Goal: Task Accomplishment & Management: Manage account settings

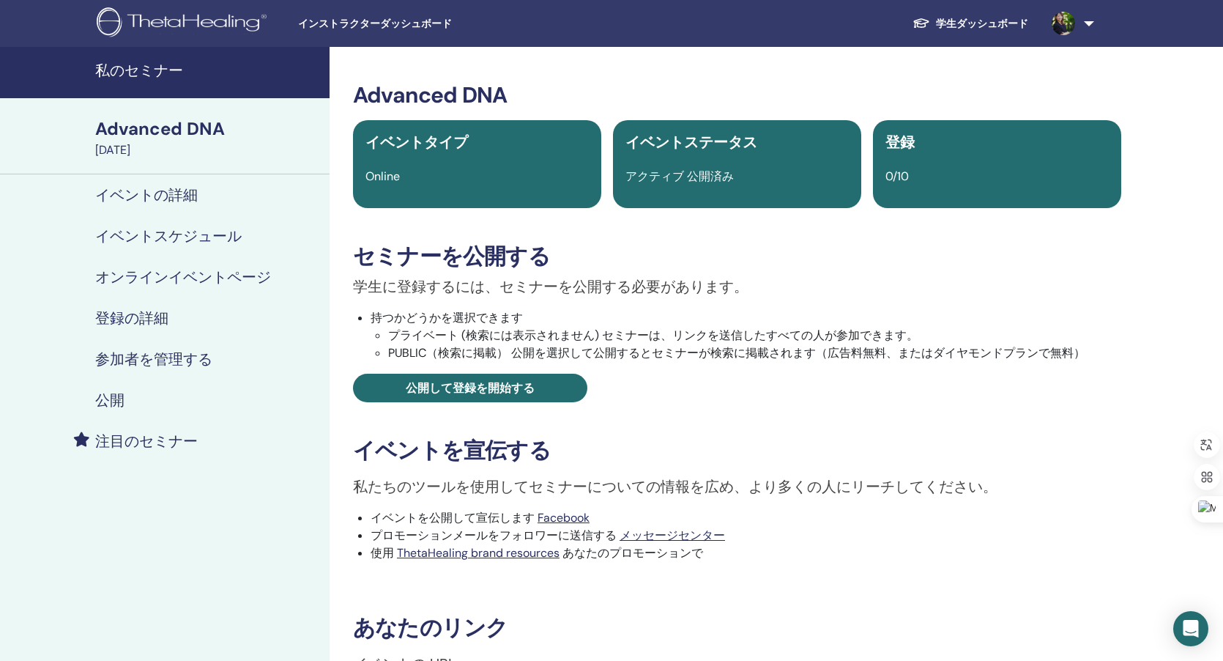
click at [171, 63] on h4 "私のセミナー" at bounding box center [208, 71] width 226 height 18
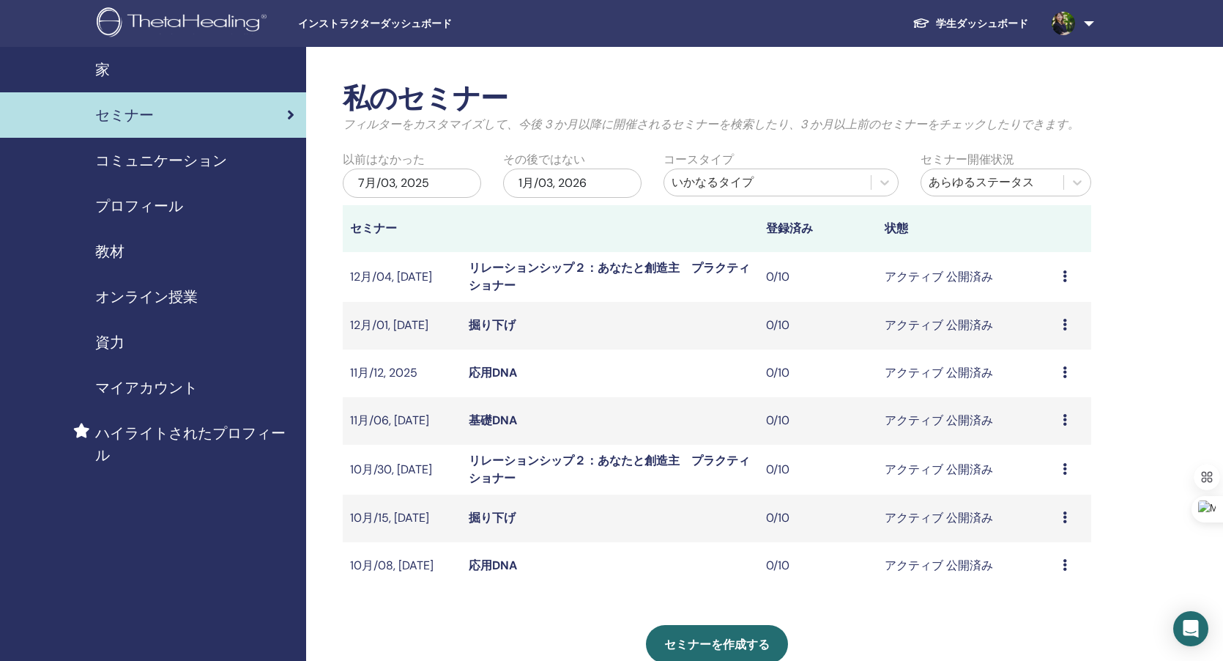
click at [155, 218] on link "プロフィール" at bounding box center [153, 205] width 306 height 45
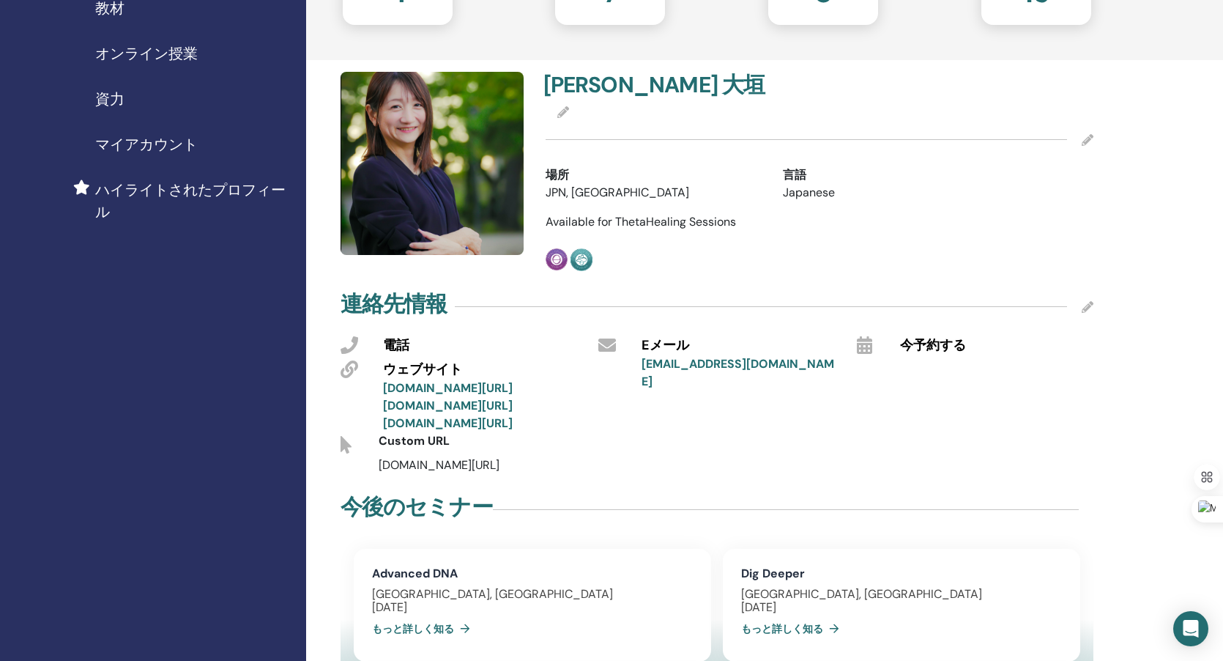
scroll to position [268, 0]
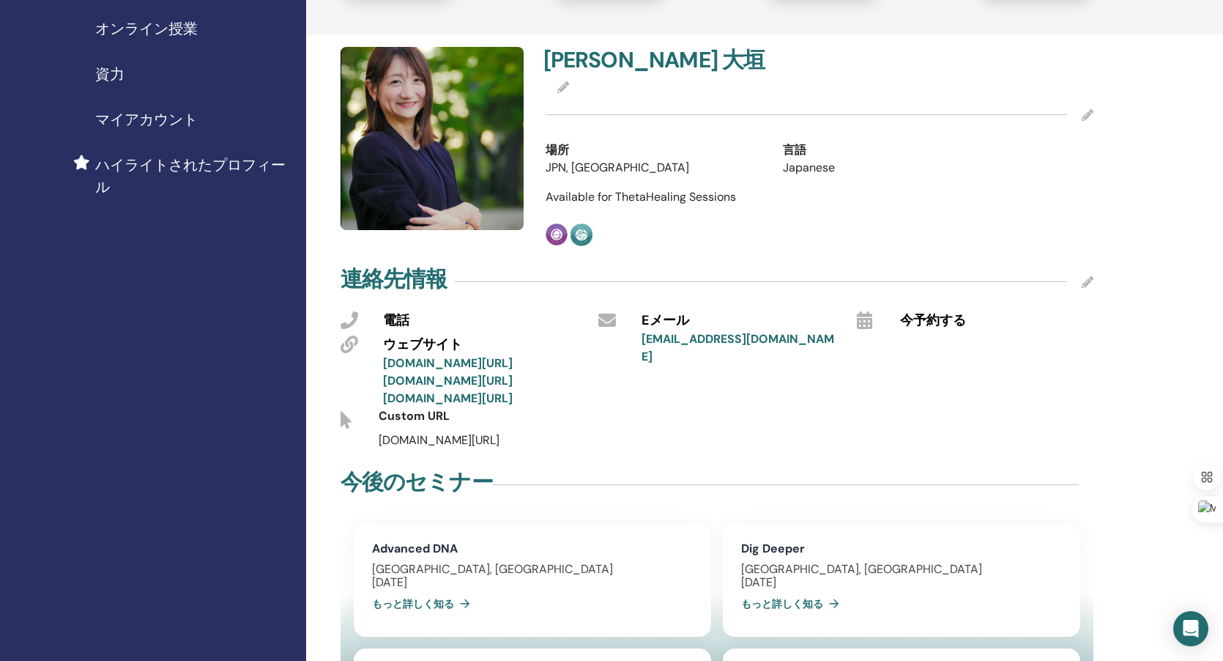
click at [1086, 281] on icon at bounding box center [1088, 282] width 12 height 12
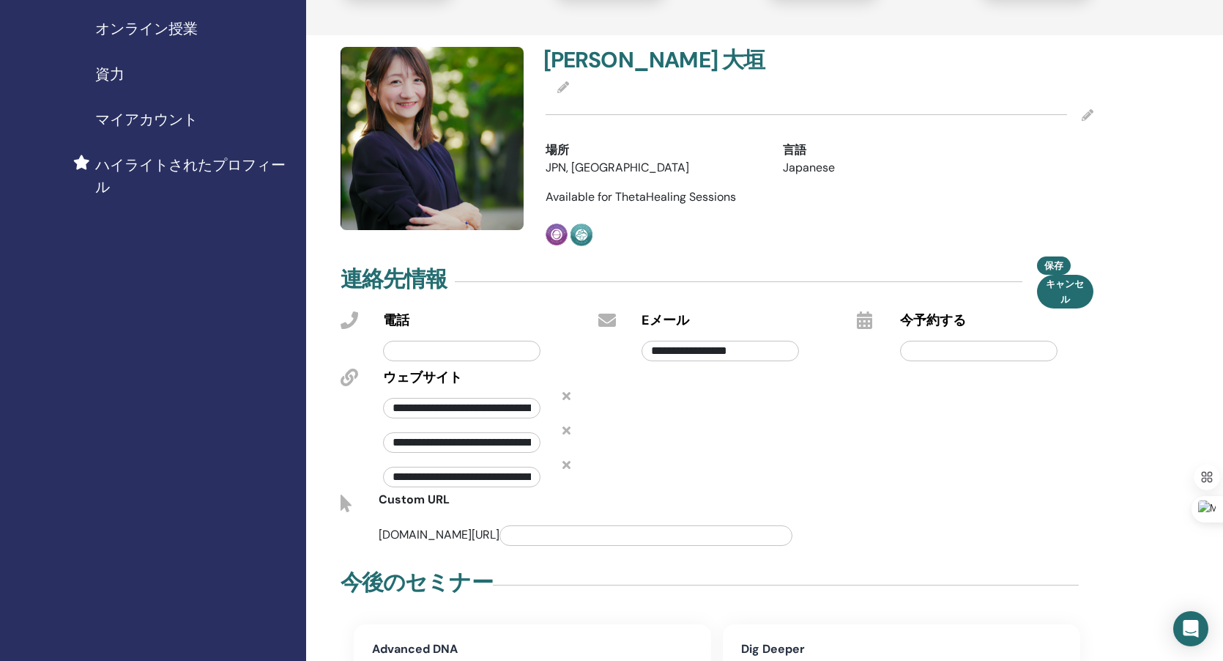
click at [766, 353] on input "**********" at bounding box center [720, 351] width 157 height 21
type input "*"
type input "**********"
paste input "**********"
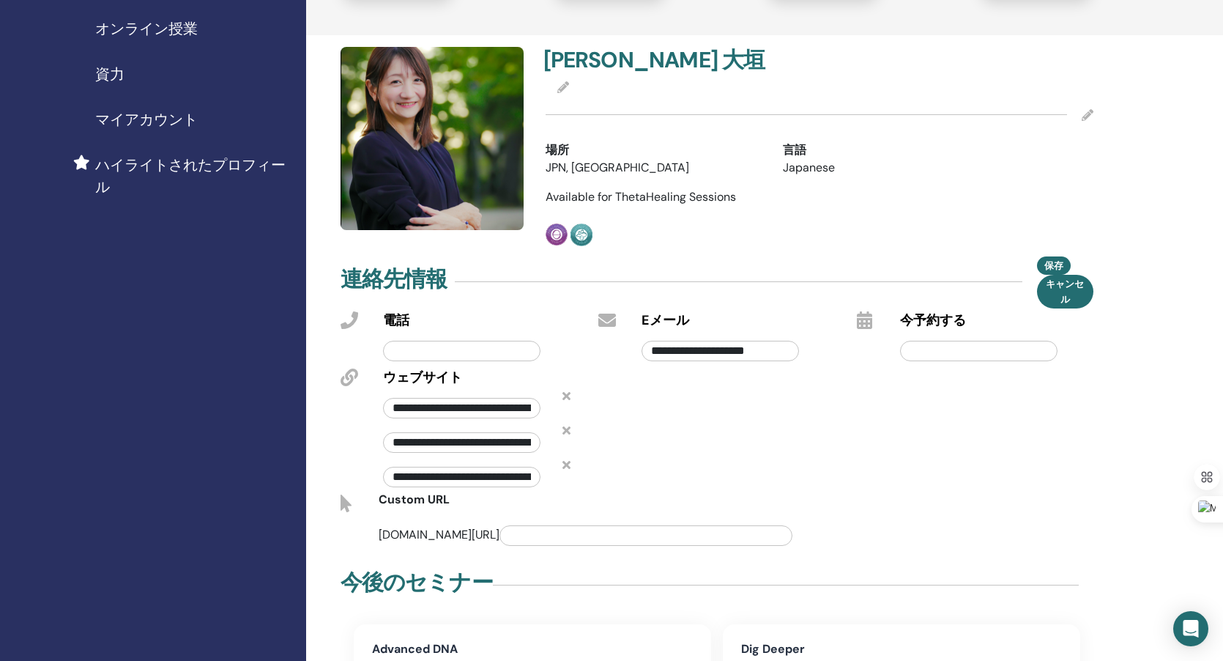
scroll to position [0, 1]
type input "**********"
click at [1044, 265] on span "保存" at bounding box center [1053, 264] width 19 height 15
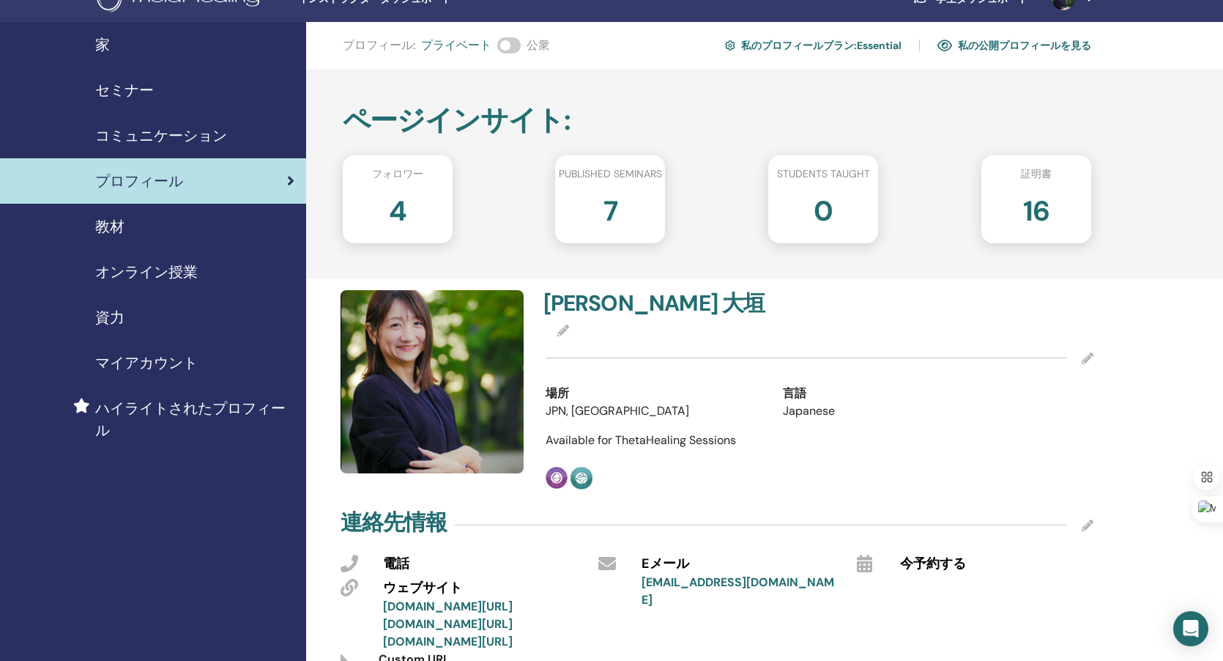
scroll to position [0, 0]
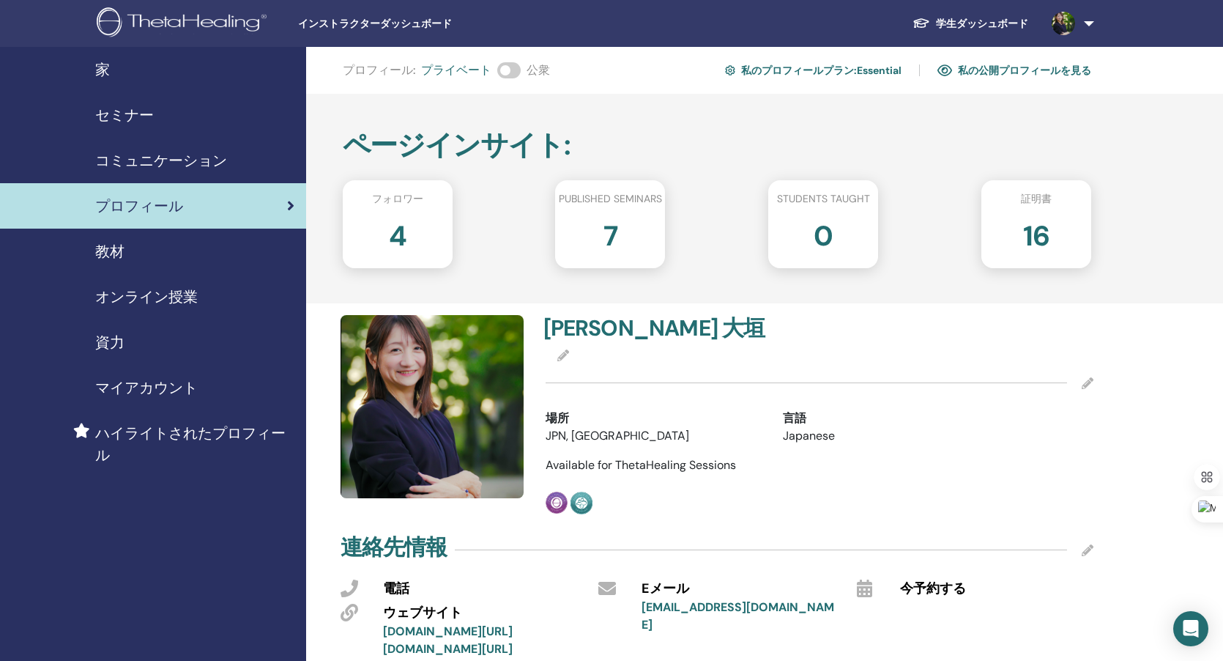
click at [403, 241] on h2 "4" at bounding box center [398, 232] width 18 height 41
click at [513, 68] on span at bounding box center [508, 70] width 23 height 16
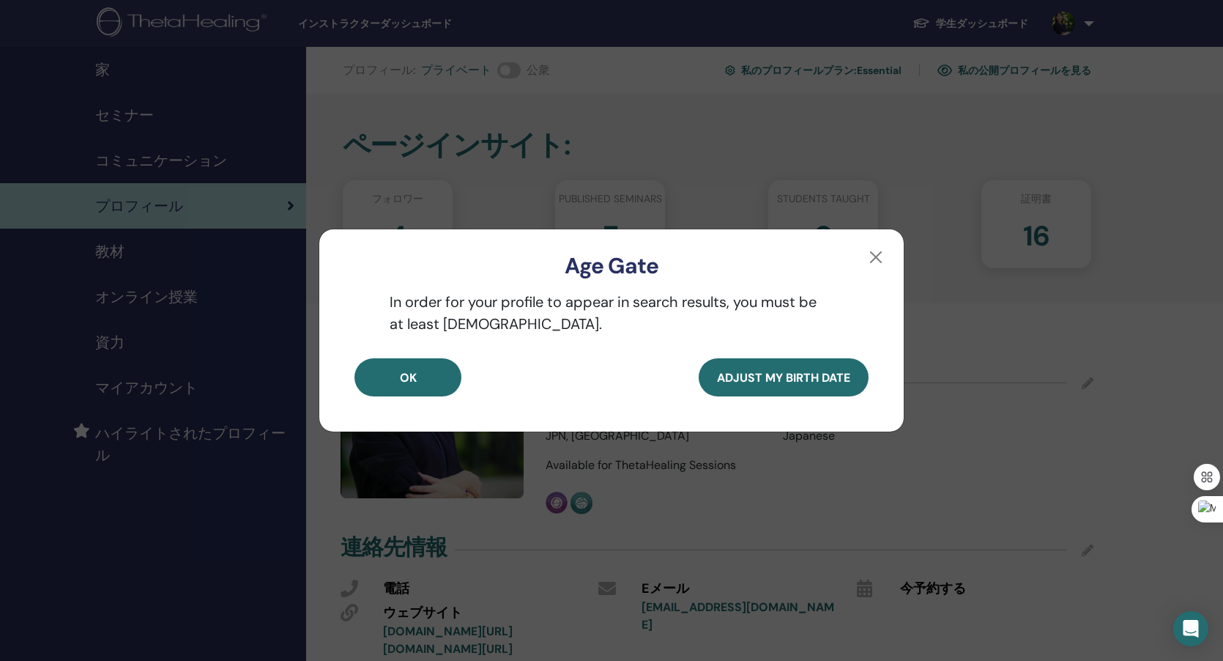
click at [905, 119] on div "Age Gate In order for your profile to appear in search results, you must be at …" at bounding box center [611, 330] width 1223 height 661
click at [434, 376] on button "OK" at bounding box center [407, 377] width 107 height 38
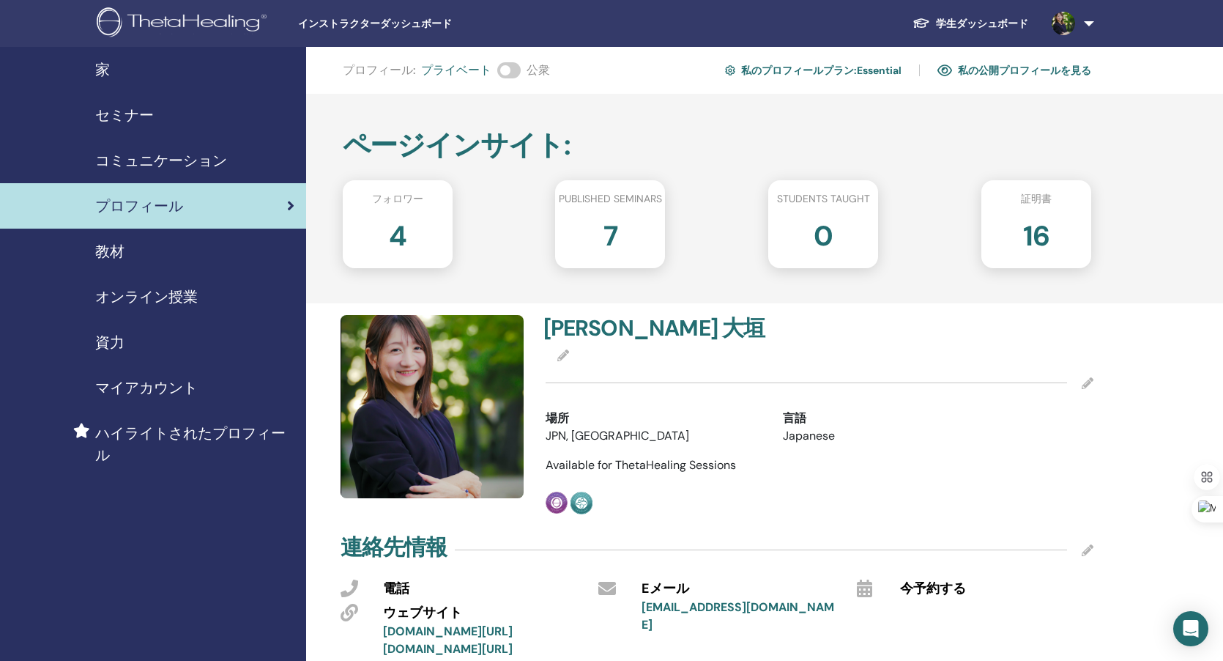
click at [508, 76] on span at bounding box center [508, 70] width 23 height 16
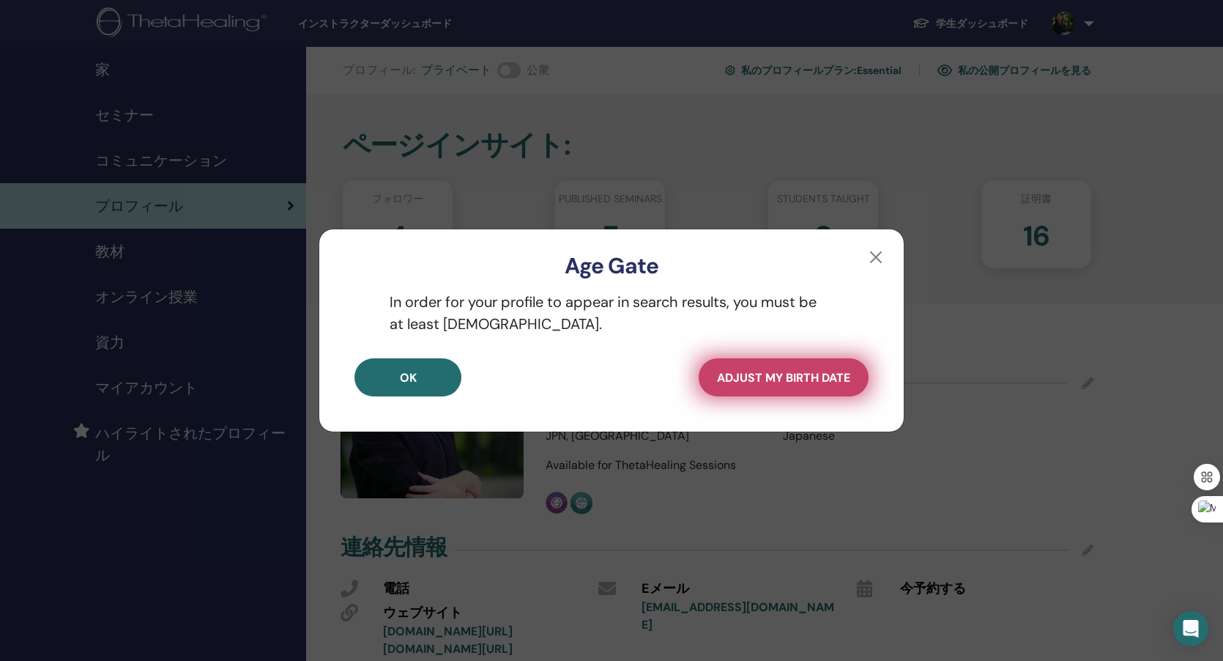
click at [787, 379] on span "Adjust my Birth Date" at bounding box center [783, 377] width 133 height 15
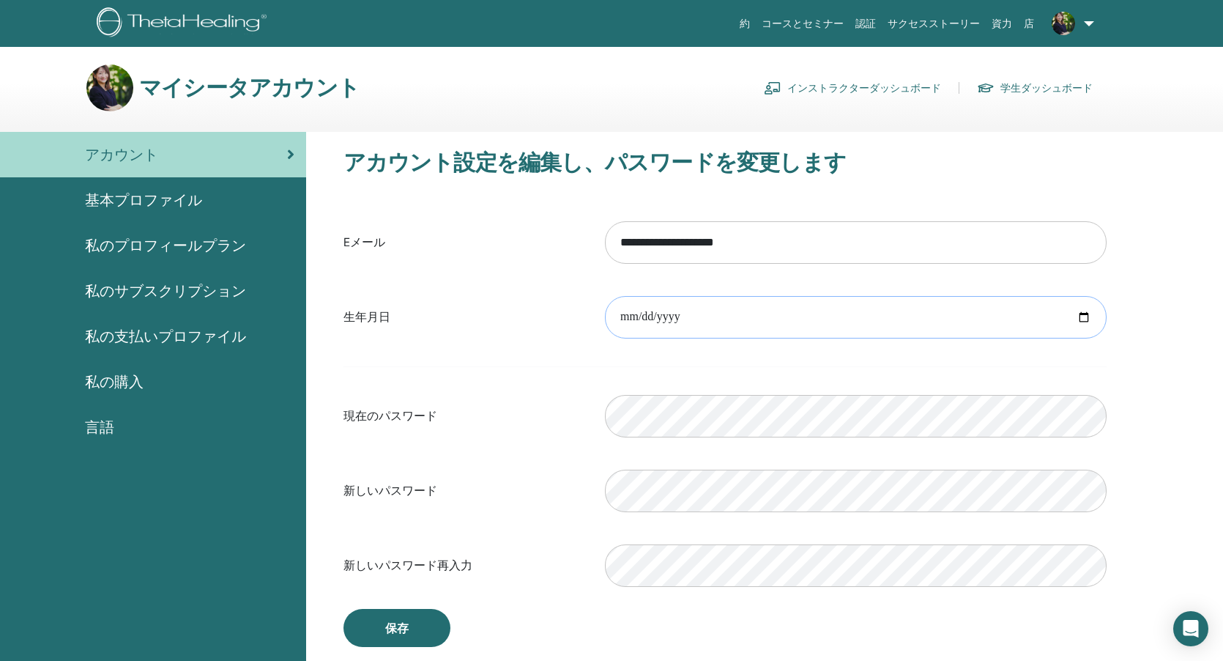
click at [735, 319] on input "date" at bounding box center [856, 317] width 502 height 42
click at [814, 373] on form "**********" at bounding box center [725, 404] width 764 height 386
click at [551, 499] on label "新しいパスワード" at bounding box center [463, 491] width 261 height 28
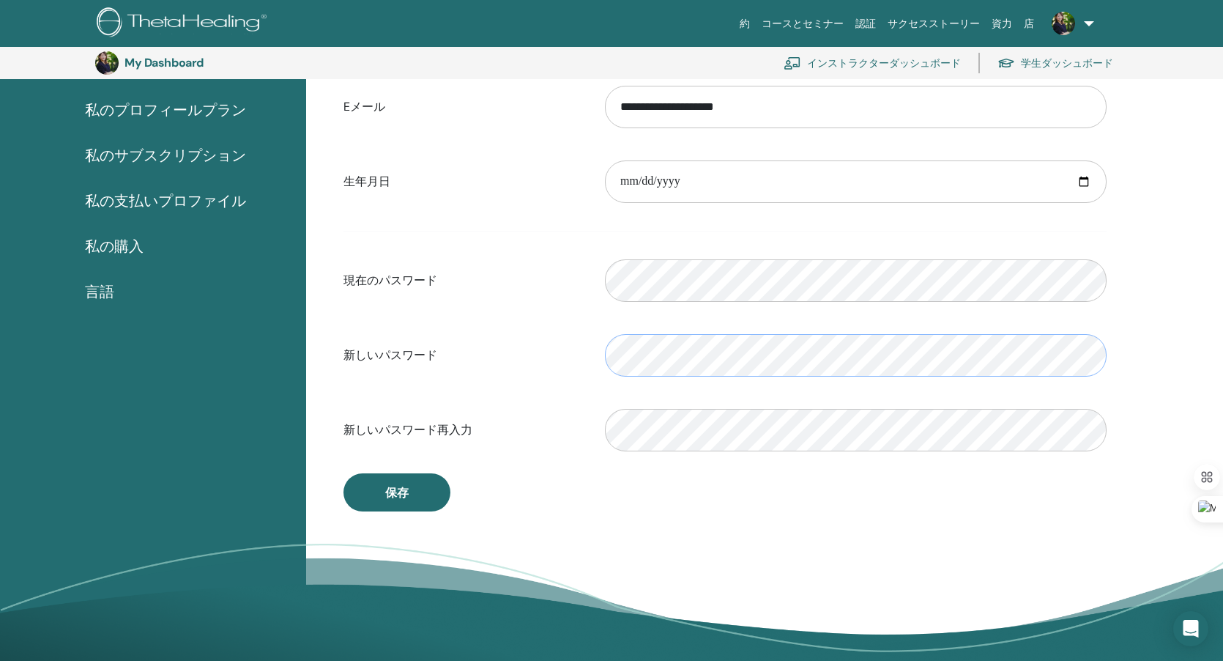
scroll to position [170, 0]
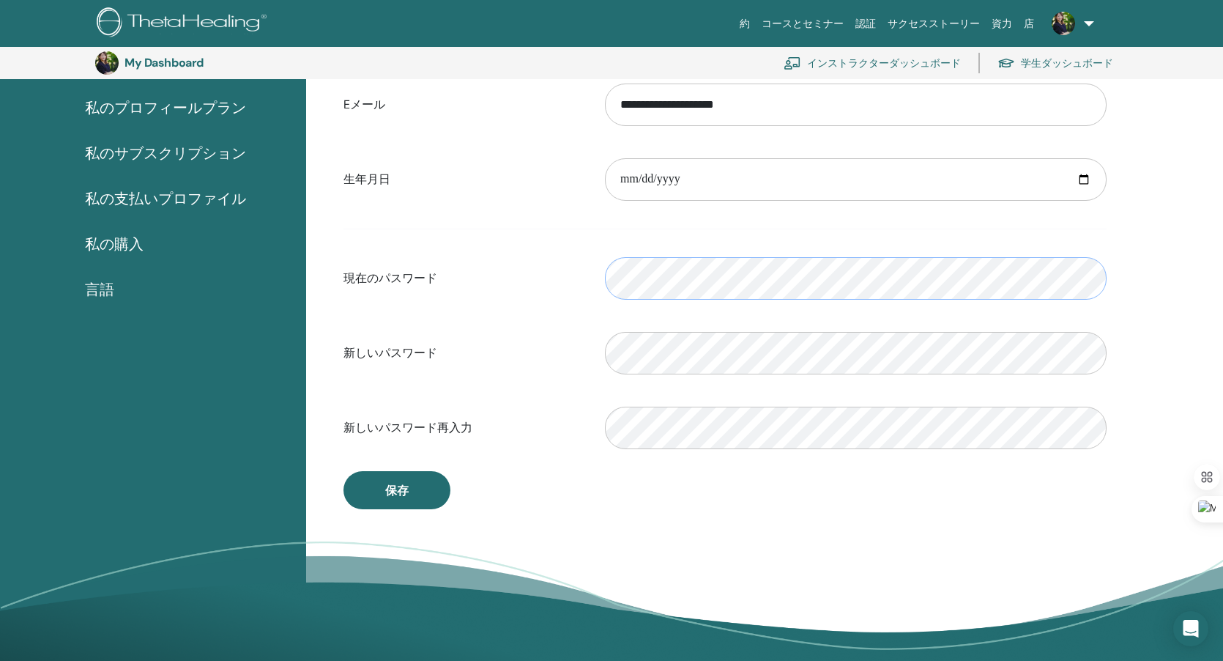
click at [588, 280] on div "現在のパスワード Please enter a valid password" at bounding box center [726, 278] width 786 height 63
click at [404, 484] on span "保存" at bounding box center [396, 490] width 23 height 15
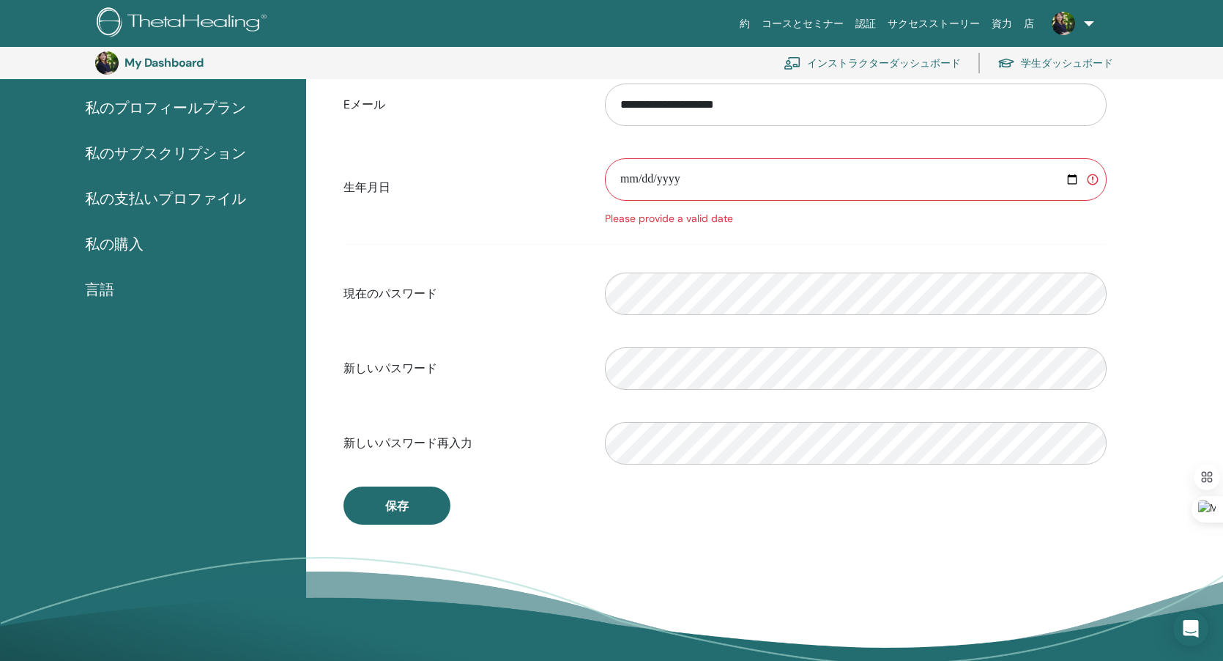
click at [669, 174] on input "date" at bounding box center [856, 179] width 502 height 42
click at [886, 182] on input "**********" at bounding box center [856, 179] width 502 height 42
drag, startPoint x: 624, startPoint y: 174, endPoint x: 739, endPoint y: 198, distance: 117.4
click at [740, 198] on input "**********" at bounding box center [856, 179] width 502 height 42
click at [658, 179] on input "**********" at bounding box center [856, 179] width 502 height 42
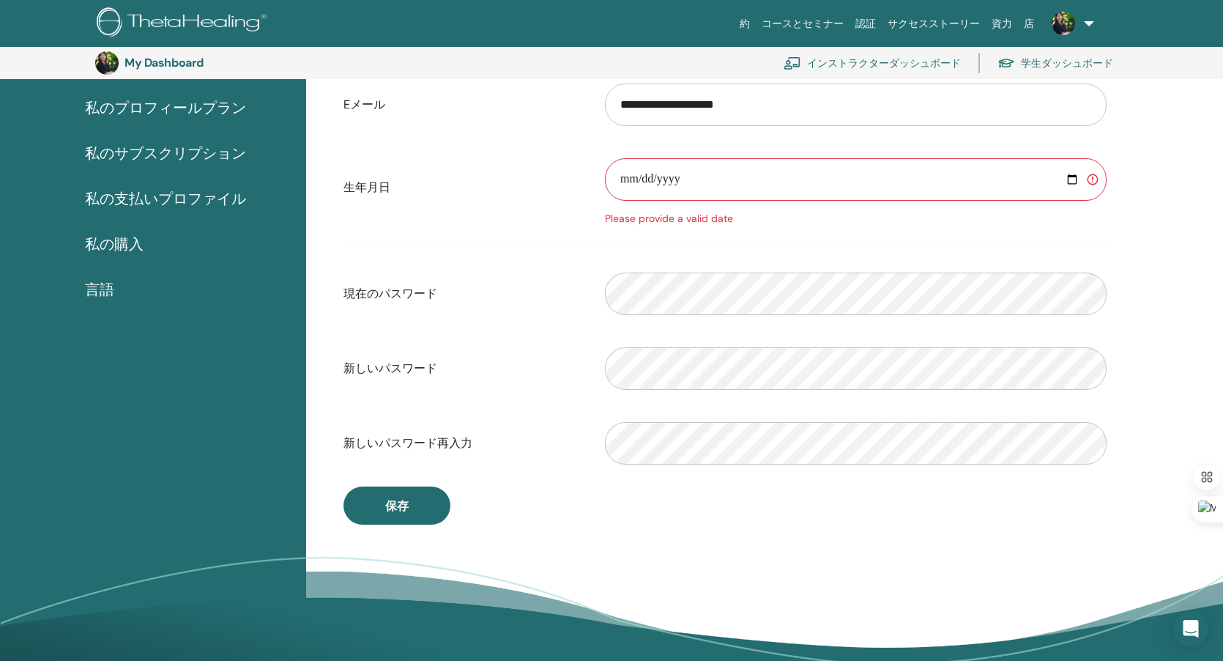
click at [658, 179] on input "**********" at bounding box center [856, 179] width 502 height 42
click at [655, 181] on input "**********" at bounding box center [856, 179] width 502 height 42
click at [674, 177] on input "**********" at bounding box center [856, 179] width 502 height 42
type input "**********"
click at [417, 515] on button "保存" at bounding box center [396, 505] width 107 height 38
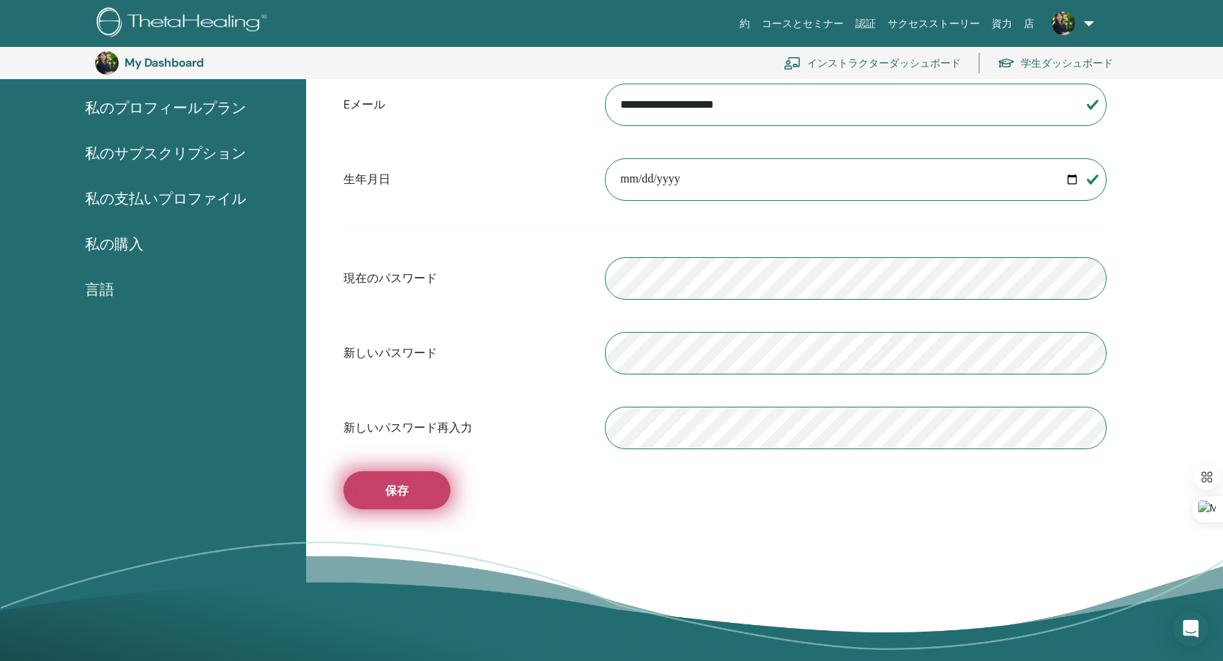
click at [415, 491] on button "保存" at bounding box center [396, 490] width 107 height 38
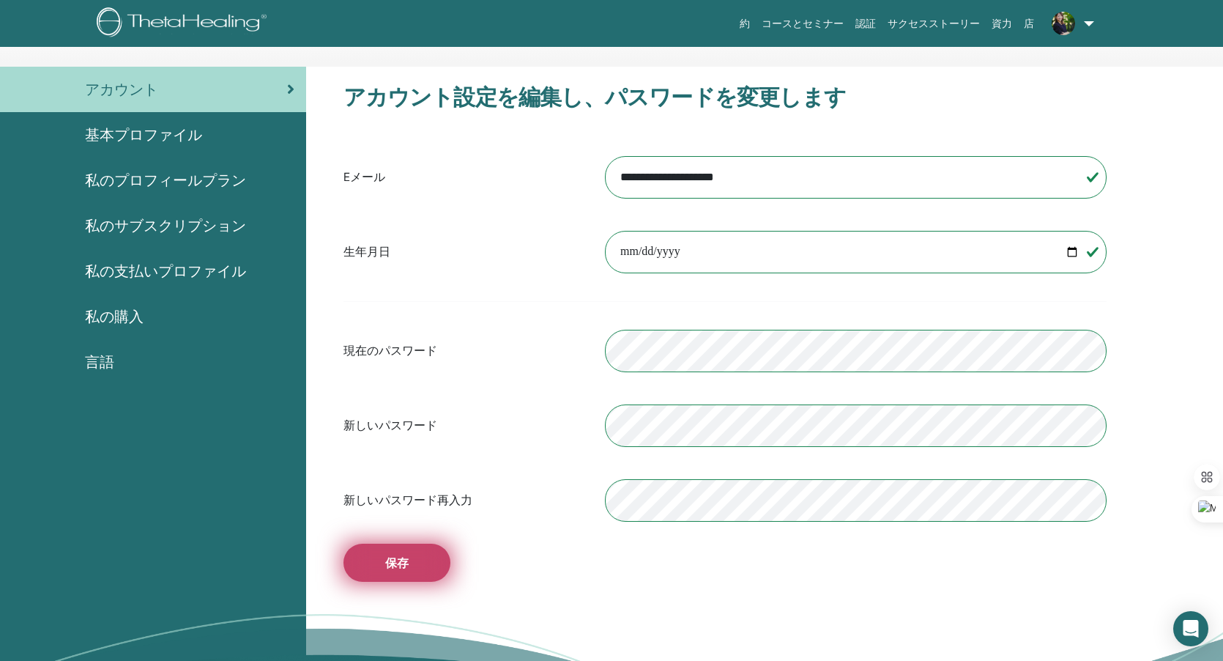
click at [420, 560] on button "保存" at bounding box center [396, 562] width 107 height 38
click at [159, 138] on span "基本プロファイル" at bounding box center [143, 135] width 117 height 22
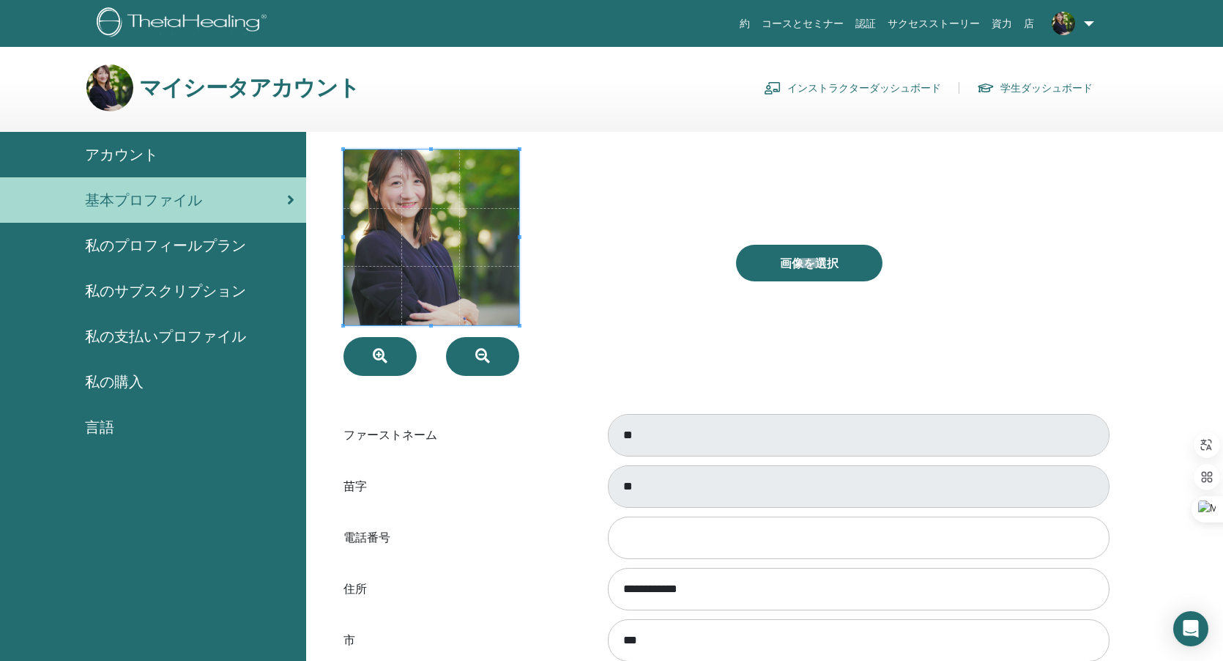
click at [152, 240] on span "私のプロフィールプラン" at bounding box center [165, 245] width 161 height 22
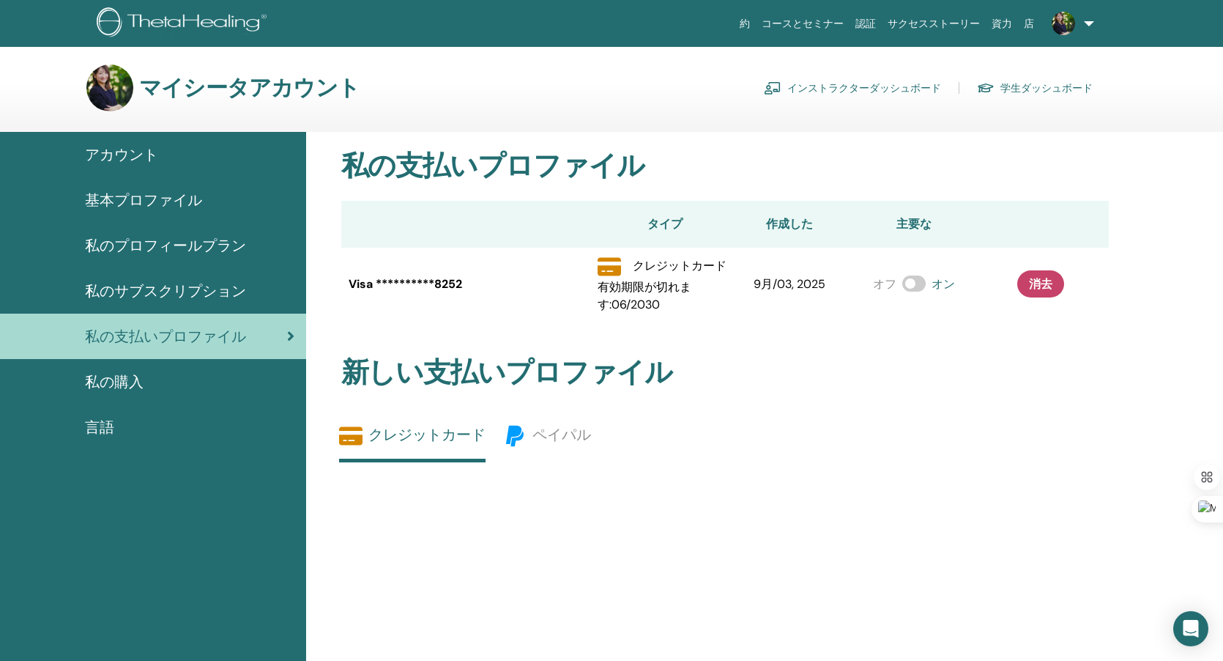
click at [863, 88] on link "インストラクターダッシュボード" at bounding box center [852, 87] width 177 height 23
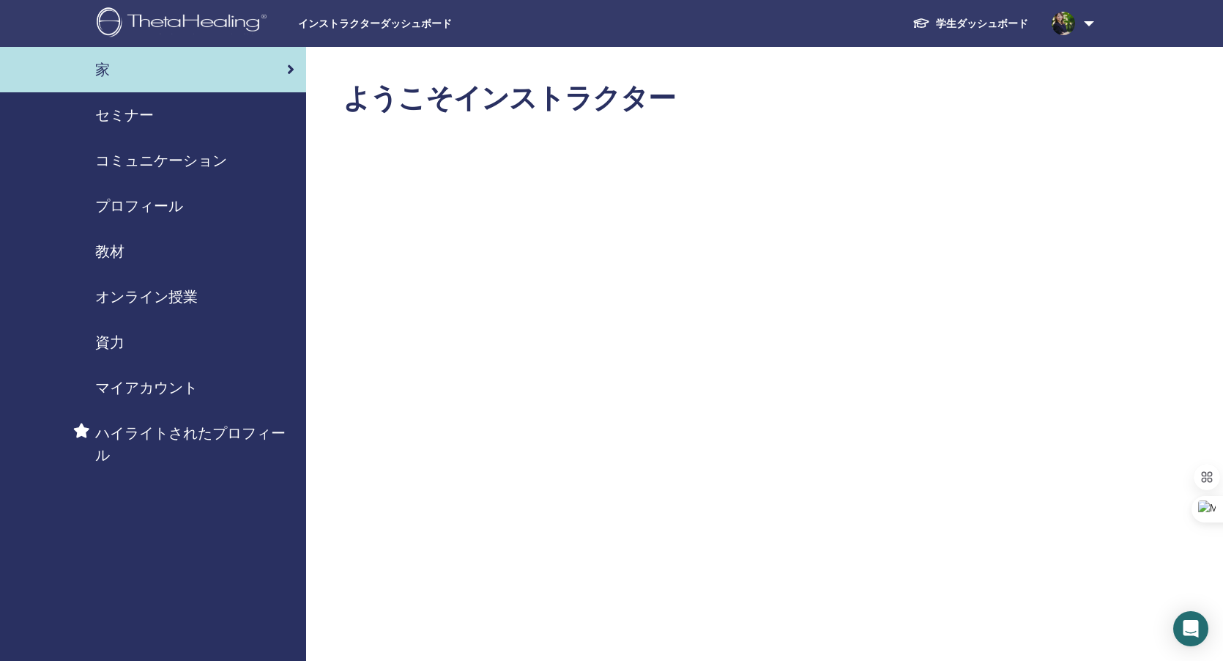
click at [141, 195] on span "プロフィール" at bounding box center [139, 206] width 88 height 22
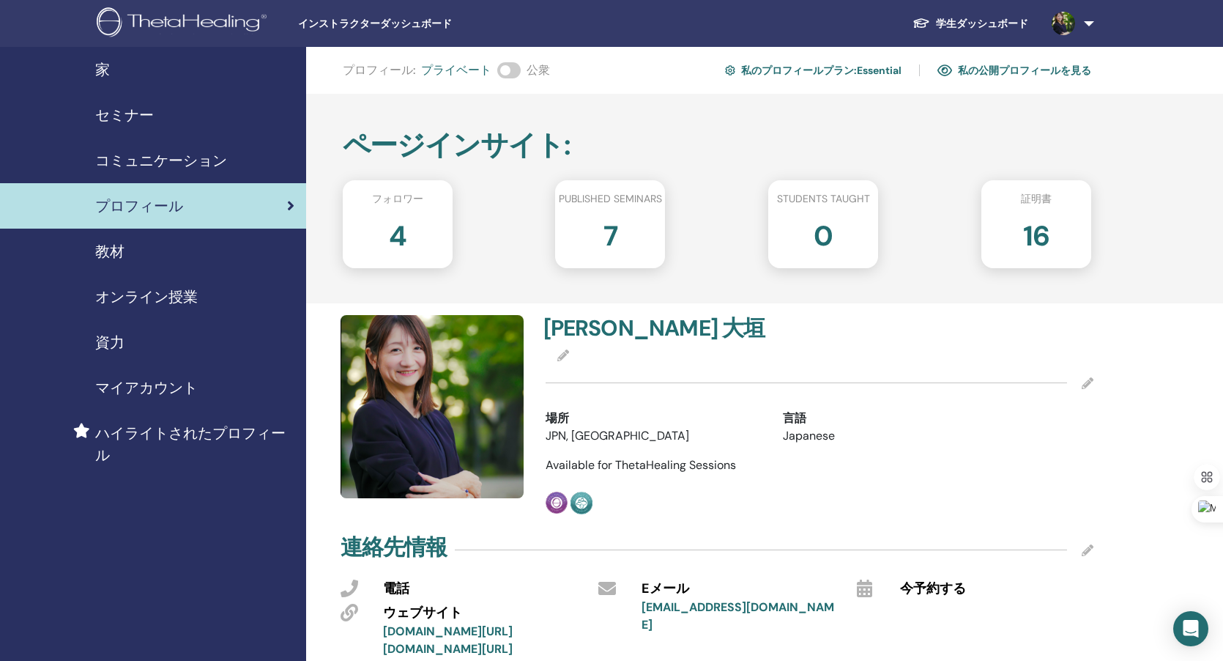
click at [513, 68] on span at bounding box center [508, 70] width 23 height 16
click at [997, 70] on link "私の公開プロフィールを見る" at bounding box center [1014, 70] width 154 height 23
click at [1061, 21] on img at bounding box center [1063, 23] width 23 height 23
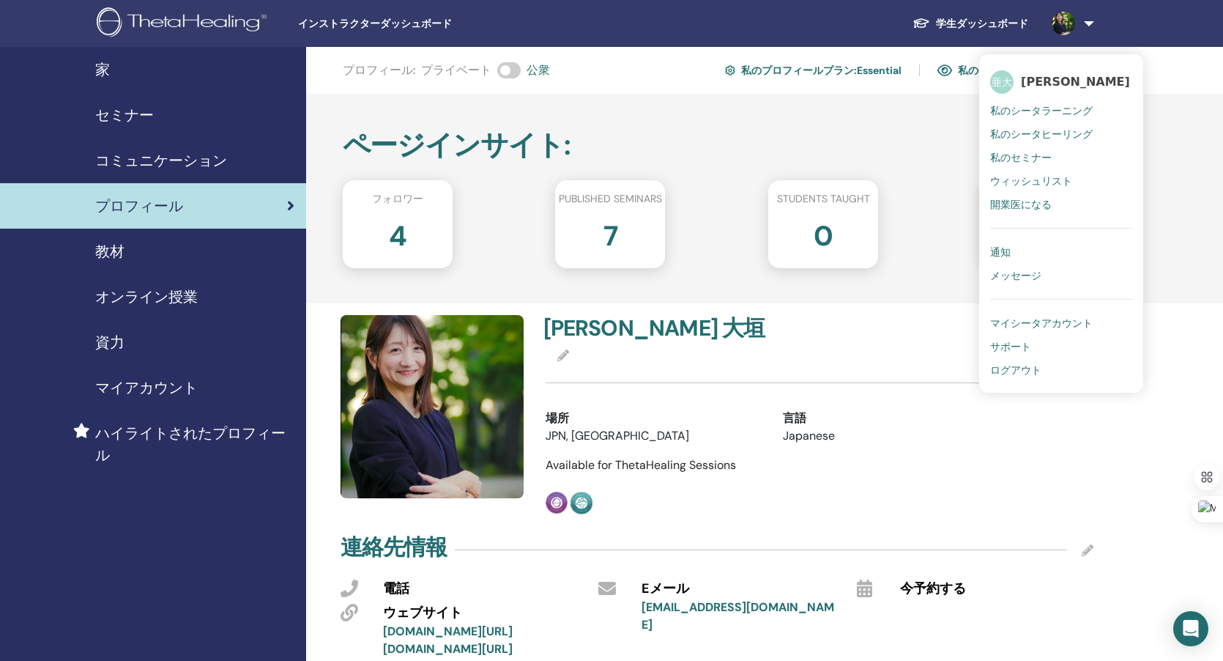
click at [1011, 365] on span "ログアウト" at bounding box center [1015, 369] width 51 height 13
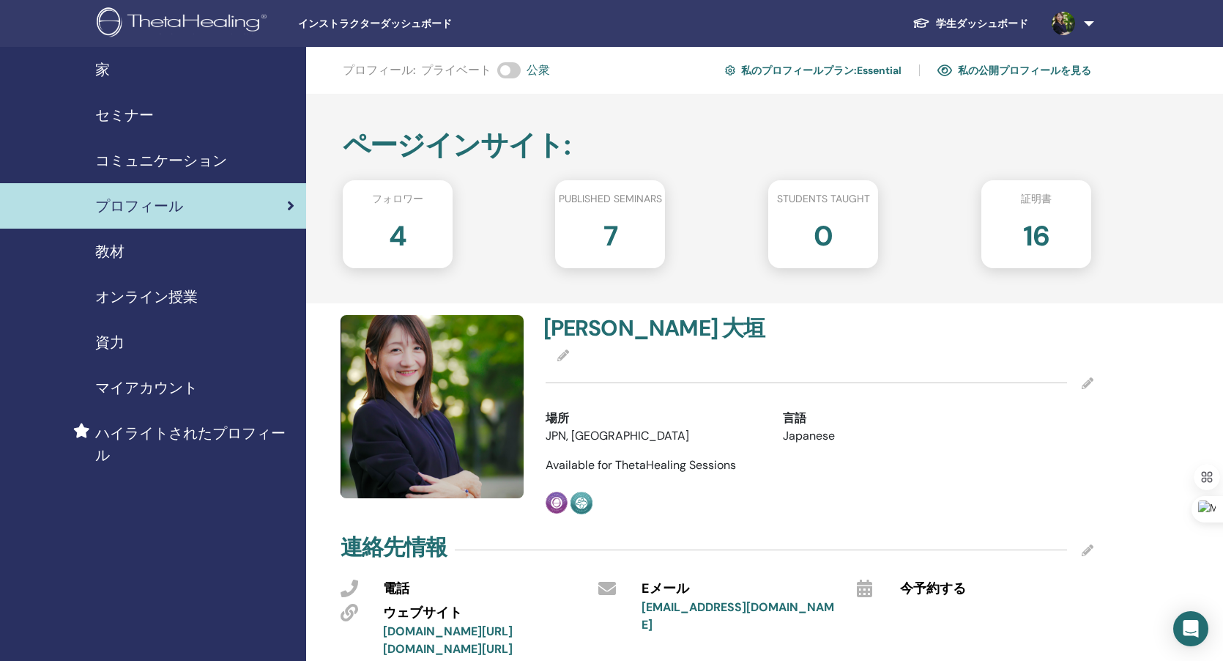
click at [500, 72] on span at bounding box center [508, 70] width 23 height 16
click at [1036, 67] on link "私の公開プロフィールを見る" at bounding box center [1014, 70] width 154 height 23
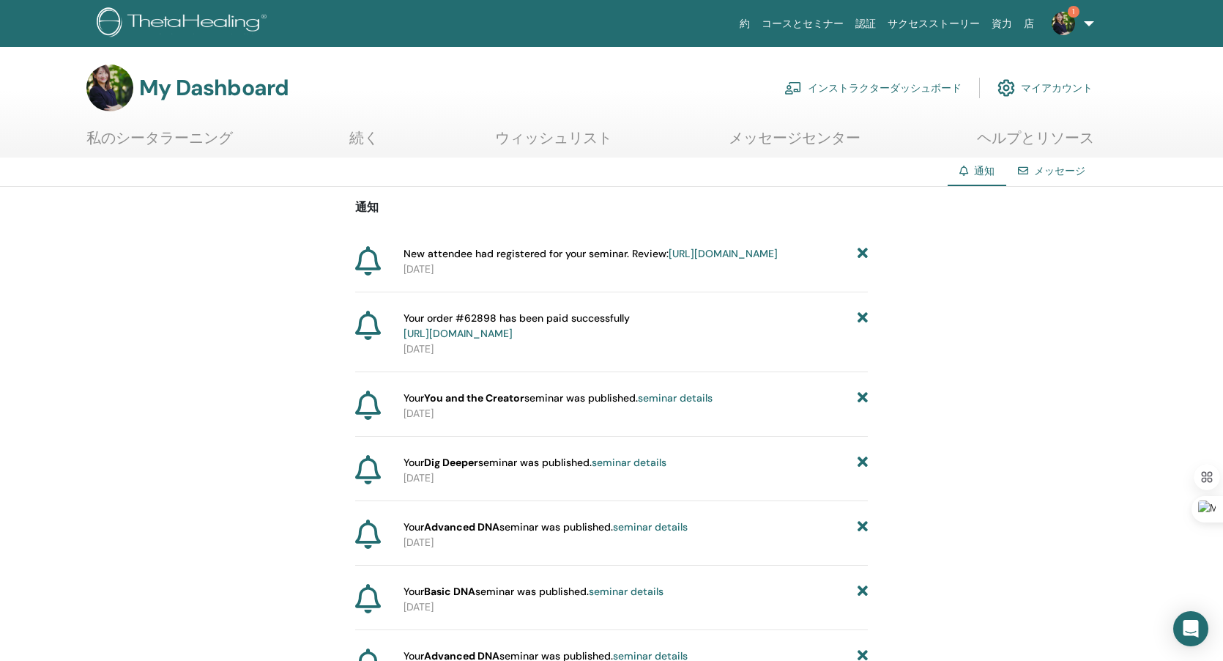
click at [669, 260] on link "https://member.thetahealing.com/instructor/seminar/378741/attendees" at bounding box center [723, 253] width 109 height 13
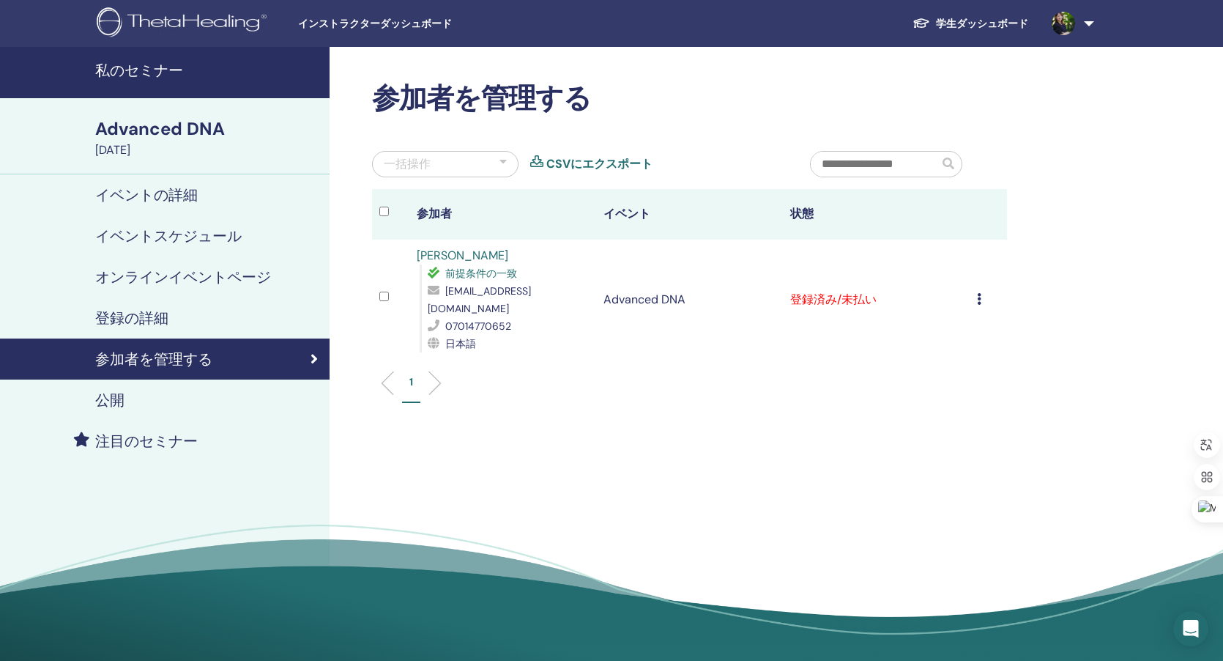
click at [978, 293] on icon at bounding box center [979, 299] width 4 height 12
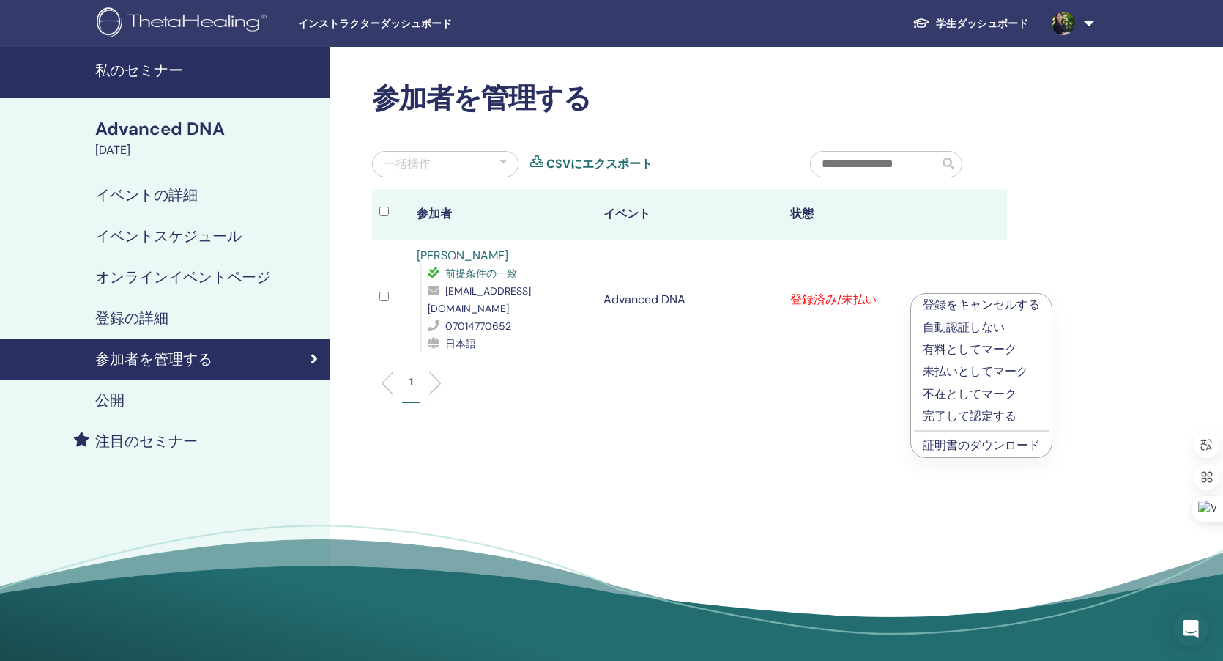
click at [790, 374] on ul "1" at bounding box center [690, 388] width 610 height 29
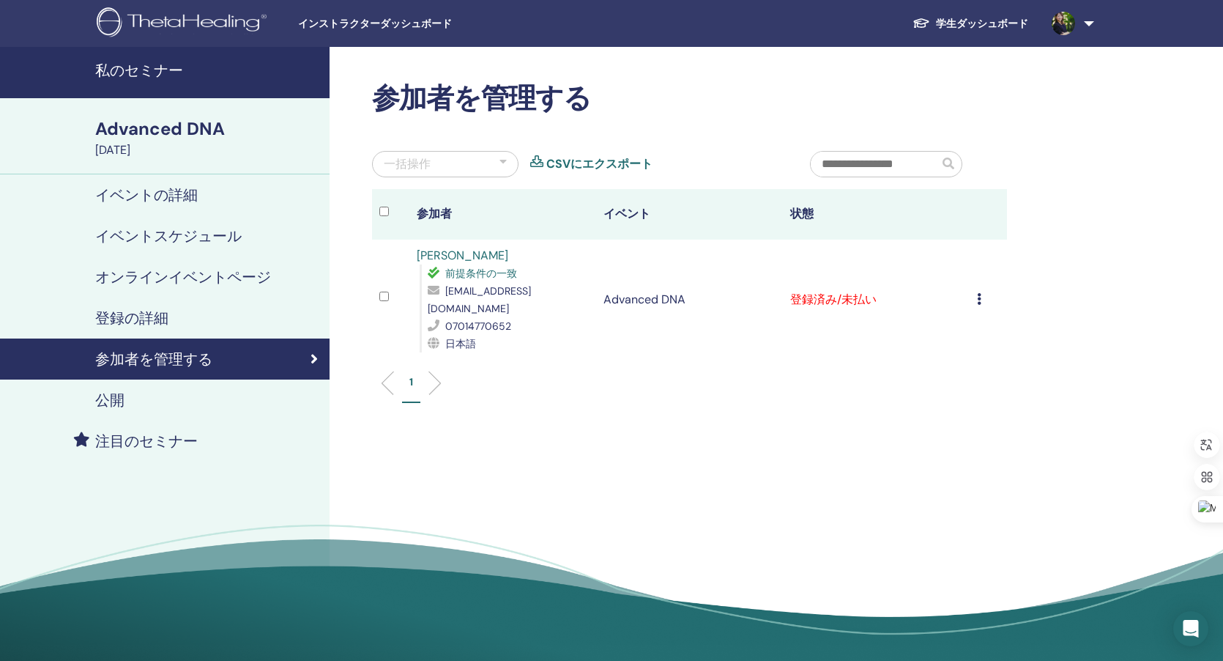
click at [810, 293] on td "登録済み/未払い" at bounding box center [876, 299] width 187 height 120
click at [830, 292] on td "登録済み/未払い" at bounding box center [876, 299] width 187 height 120
click at [865, 289] on td "登録済み/未払い" at bounding box center [876, 299] width 187 height 120
click at [978, 293] on icon at bounding box center [979, 299] width 4 height 12
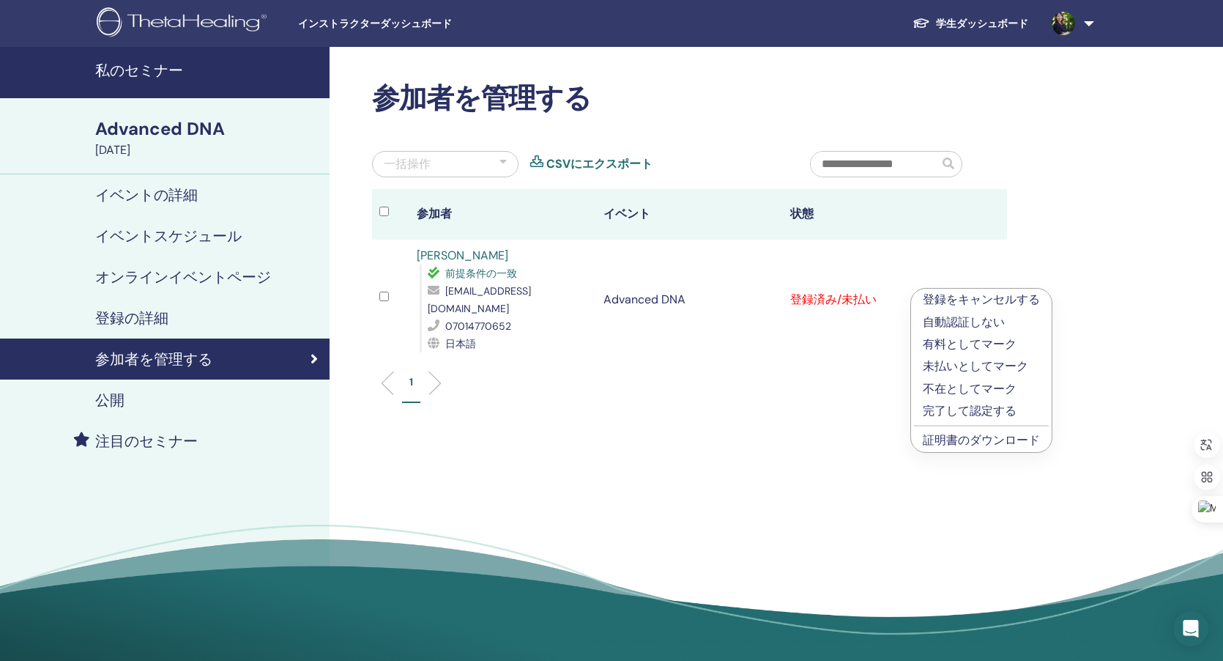
click at [814, 374] on ul "1" at bounding box center [690, 388] width 610 height 29
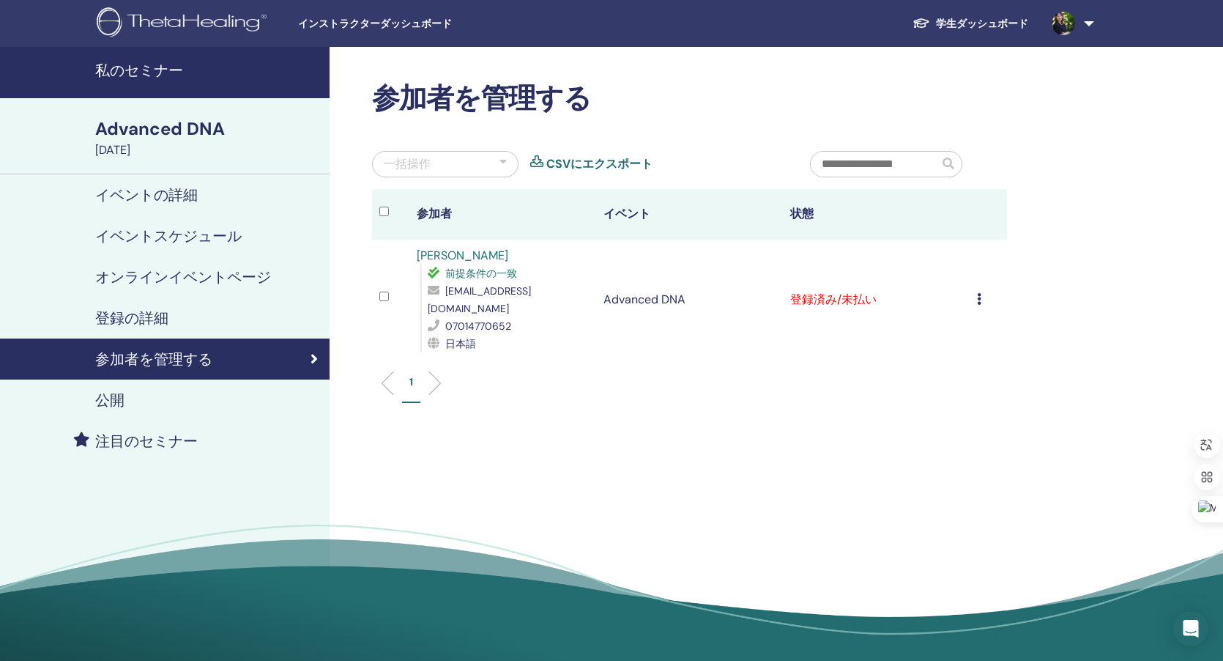
click at [119, 72] on h4 "私のセミナー" at bounding box center [208, 71] width 226 height 18
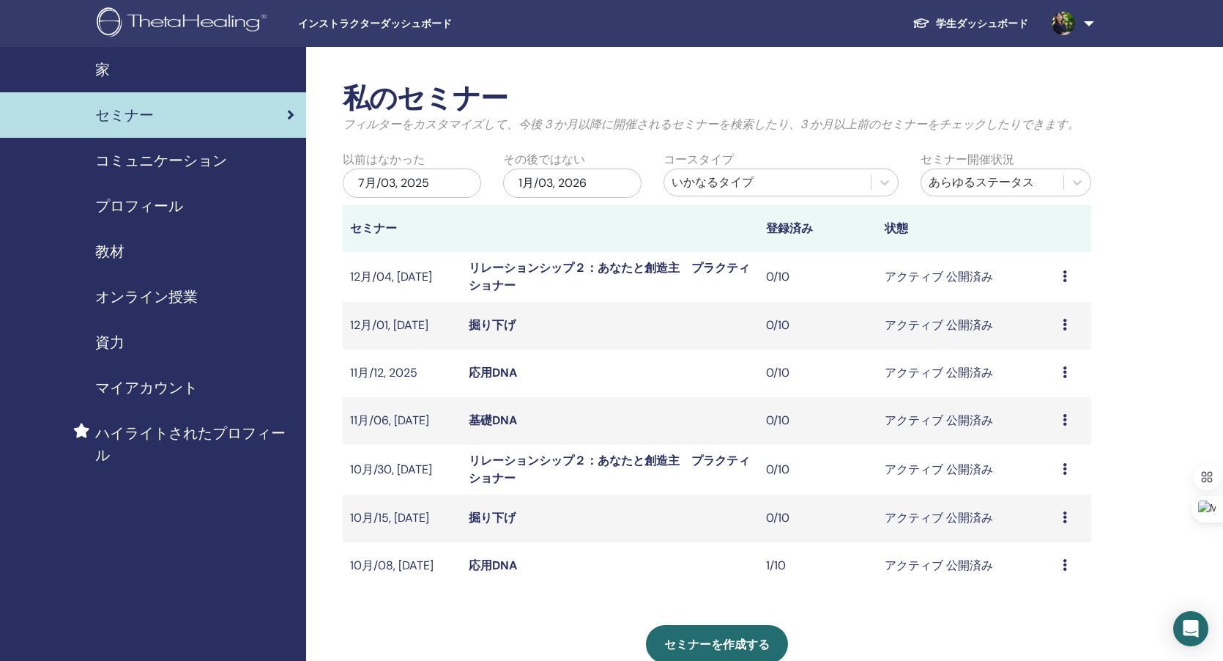
click at [138, 200] on span "プロフィール" at bounding box center [139, 206] width 88 height 22
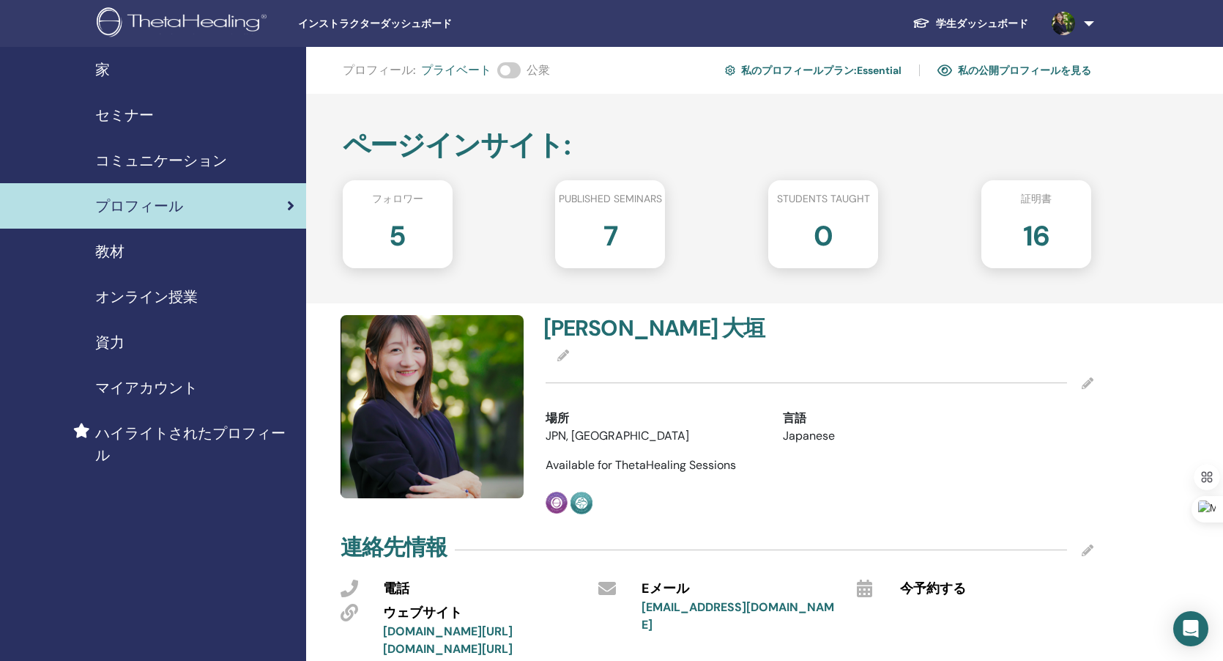
click at [135, 116] on span "セミナー" at bounding box center [124, 115] width 59 height 22
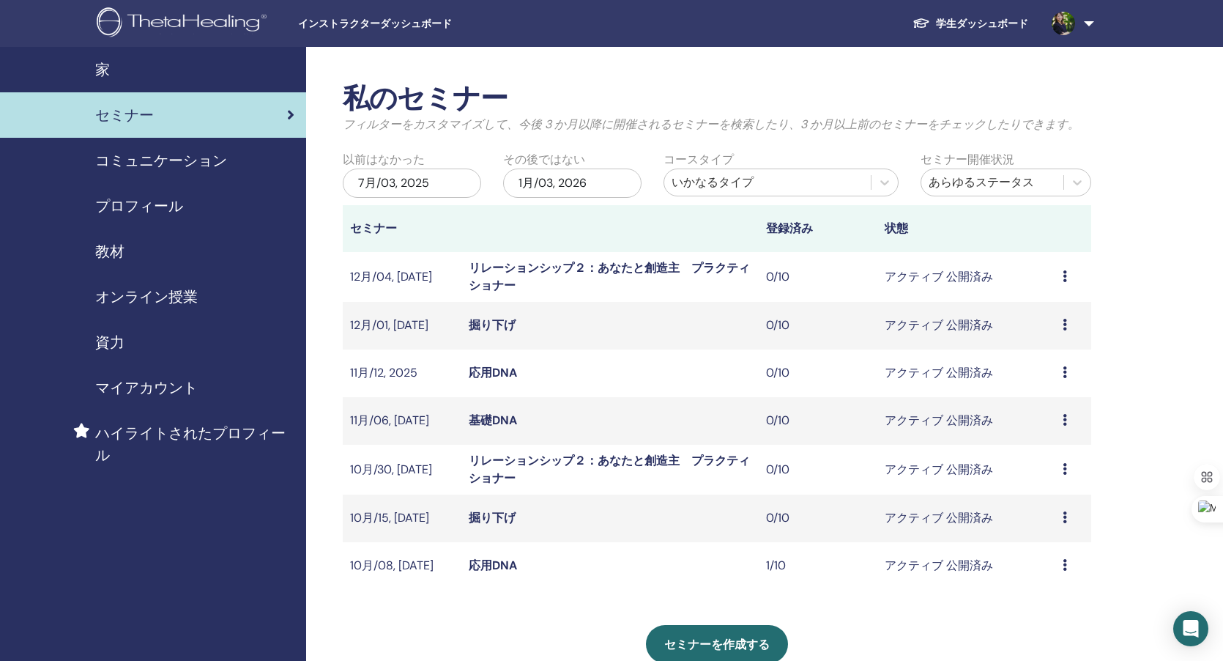
click at [146, 298] on span "オンライン授業" at bounding box center [146, 297] width 103 height 22
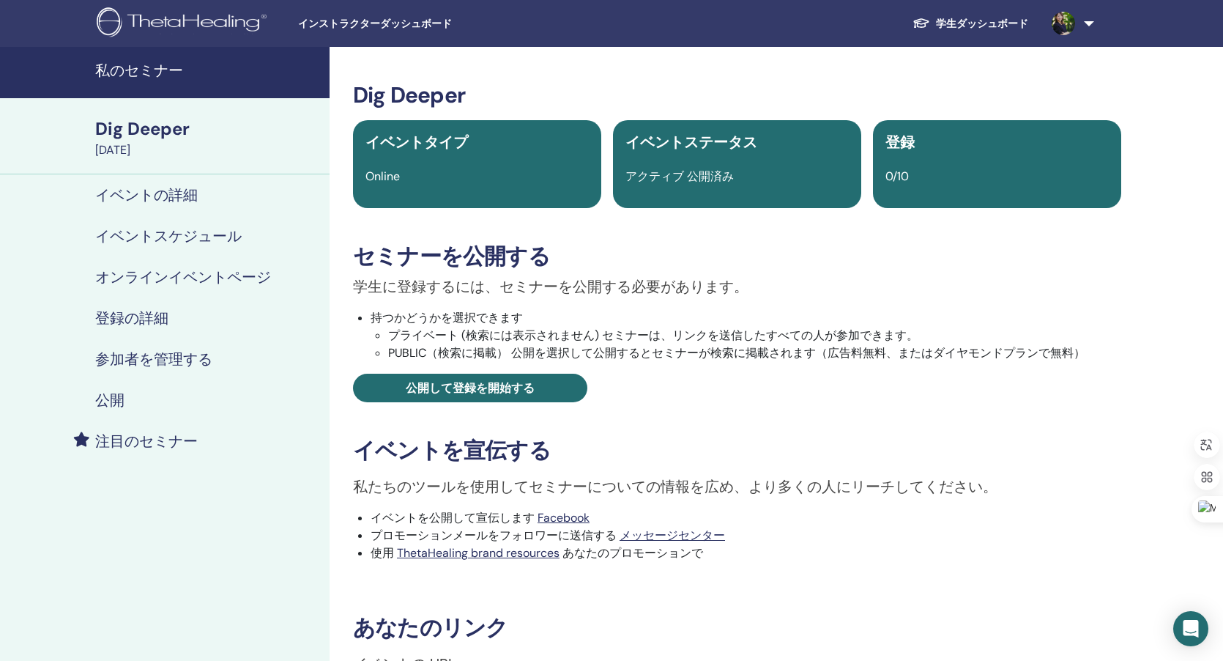
click at [186, 271] on h4 "オンラインイベントページ" at bounding box center [183, 277] width 176 height 18
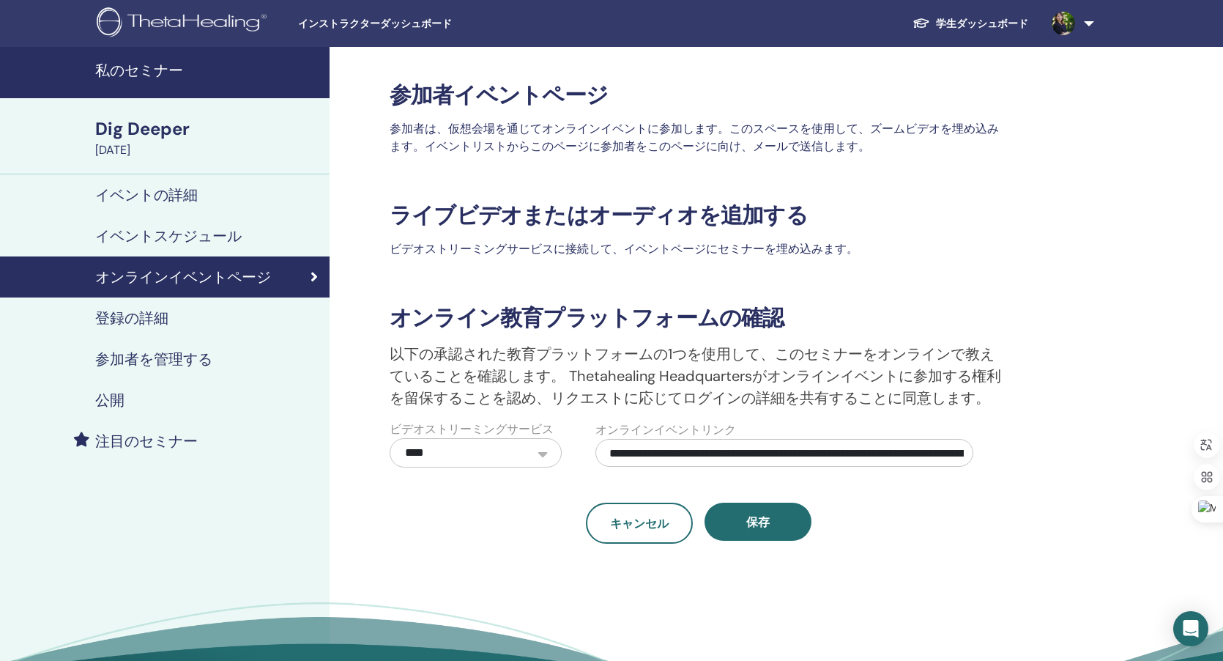
click at [164, 327] on h4 "登録の詳細" at bounding box center [131, 318] width 73 height 18
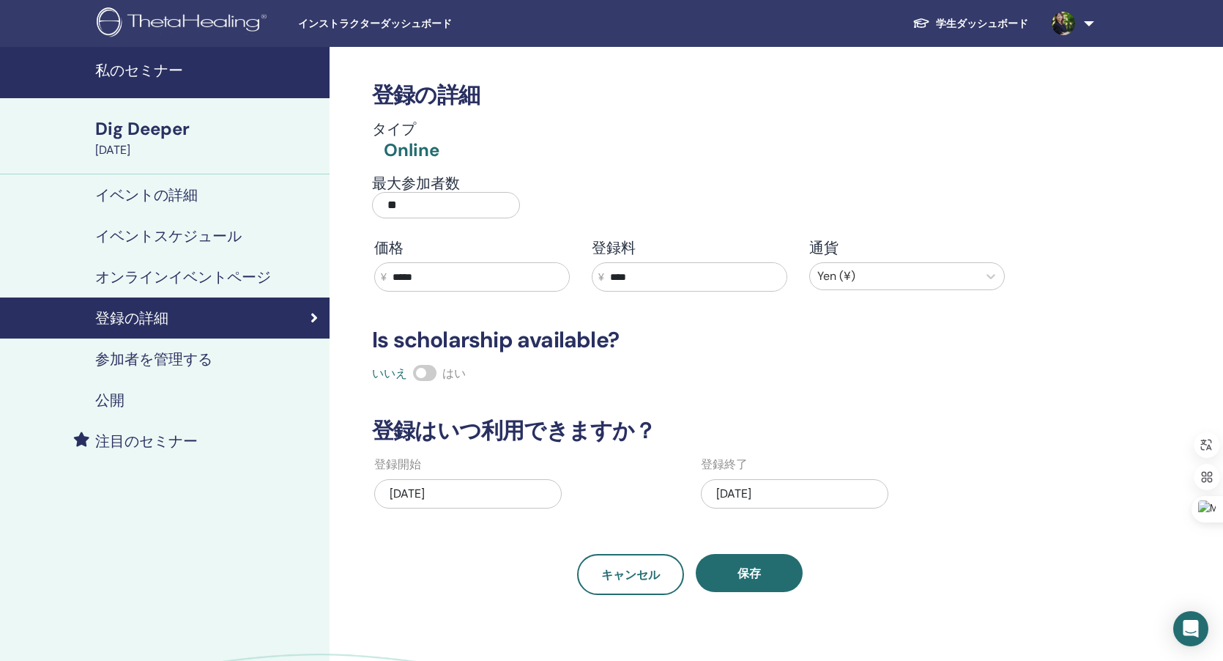
click at [157, 356] on h4 "参加者を管理する" at bounding box center [153, 359] width 117 height 18
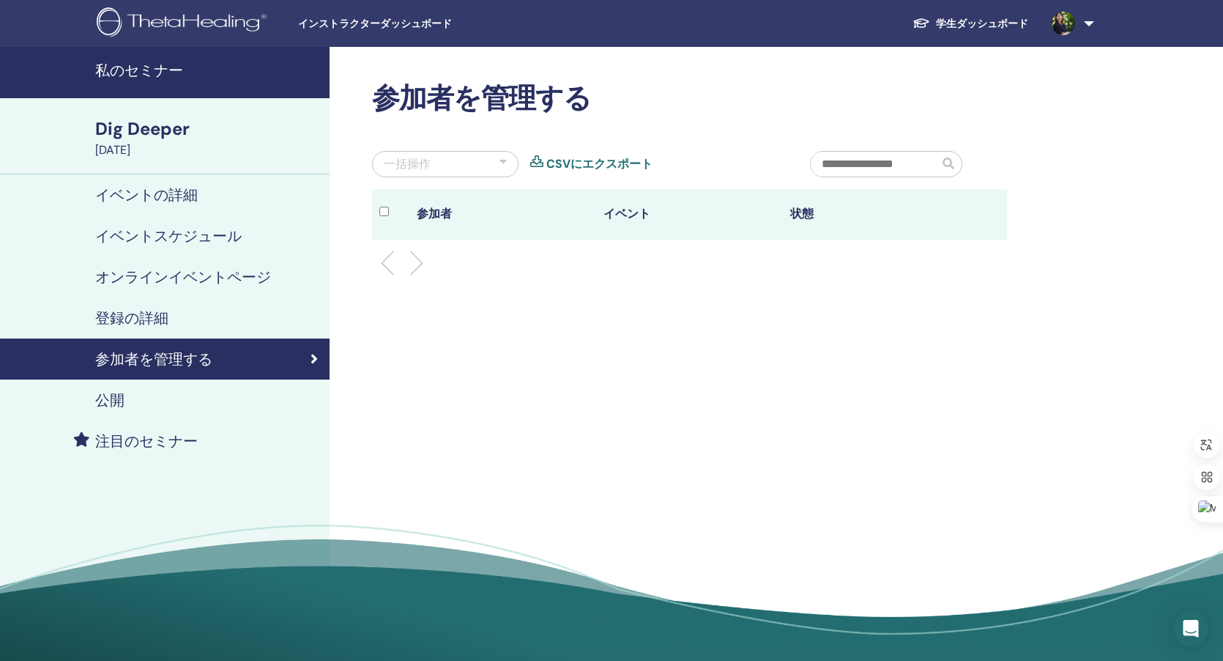
click at [182, 185] on link "イベントの詳細" at bounding box center [165, 194] width 330 height 41
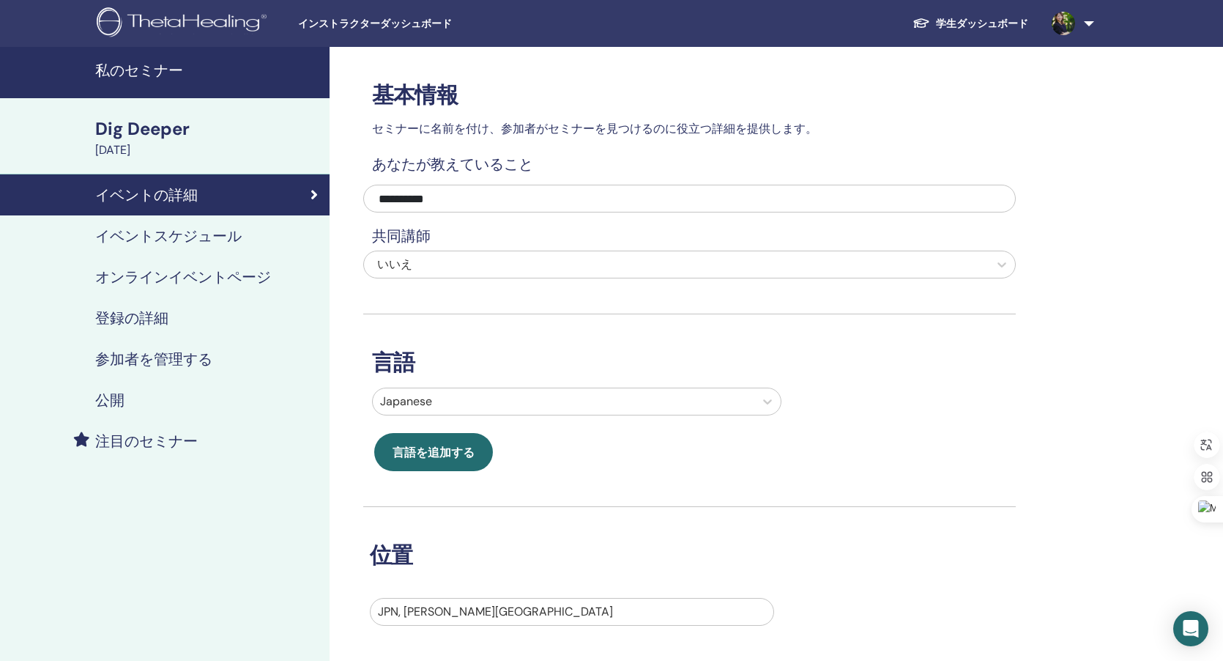
click at [161, 67] on h4 "私のセミナー" at bounding box center [208, 71] width 226 height 18
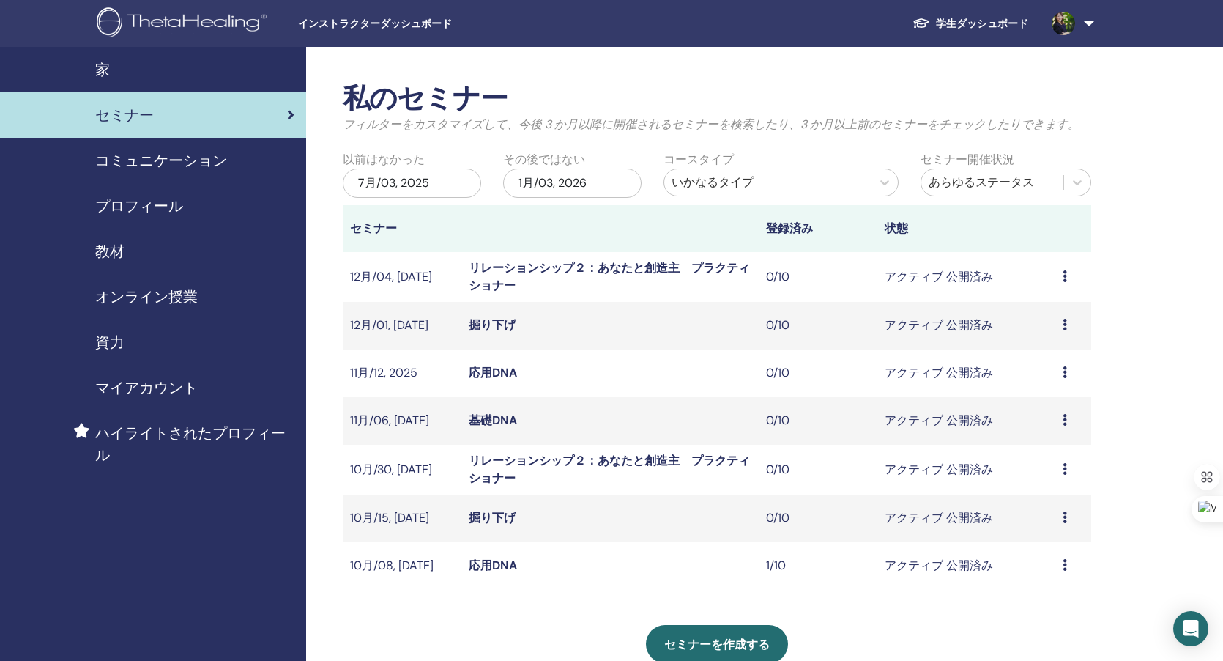
click at [767, 568] on td "1/10" at bounding box center [818, 566] width 119 height 48
click at [958, 21] on link "学生ダッシュボード" at bounding box center [970, 23] width 139 height 27
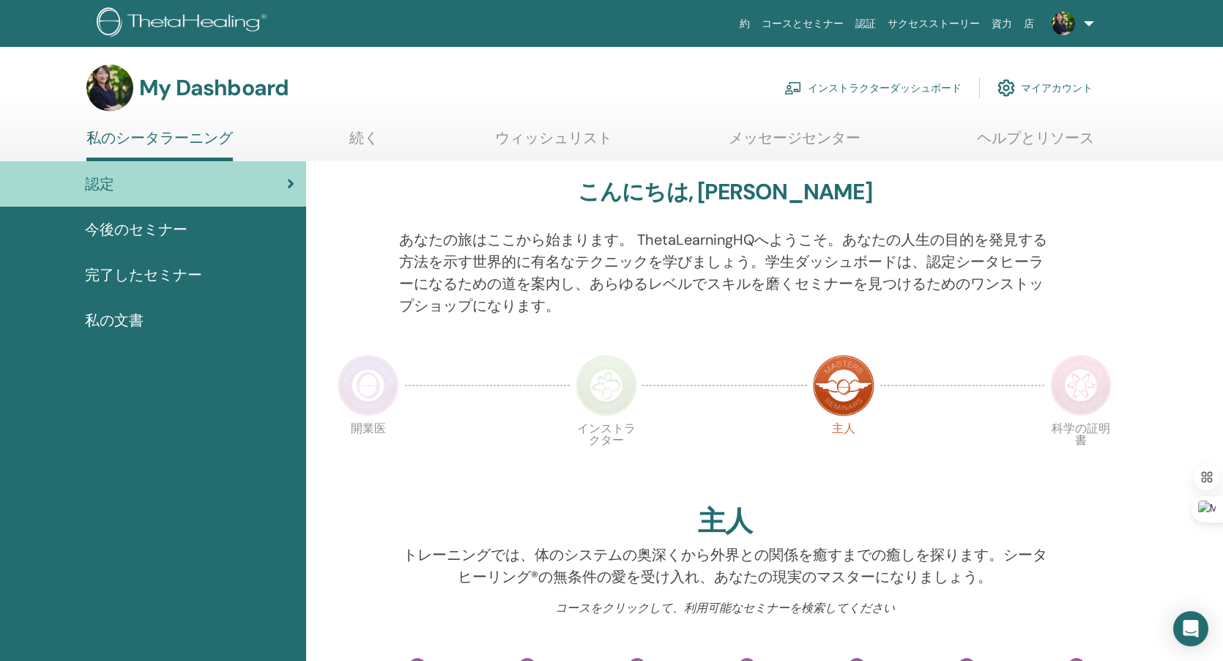
click at [806, 29] on link "コースとセミナー" at bounding box center [803, 23] width 94 height 27
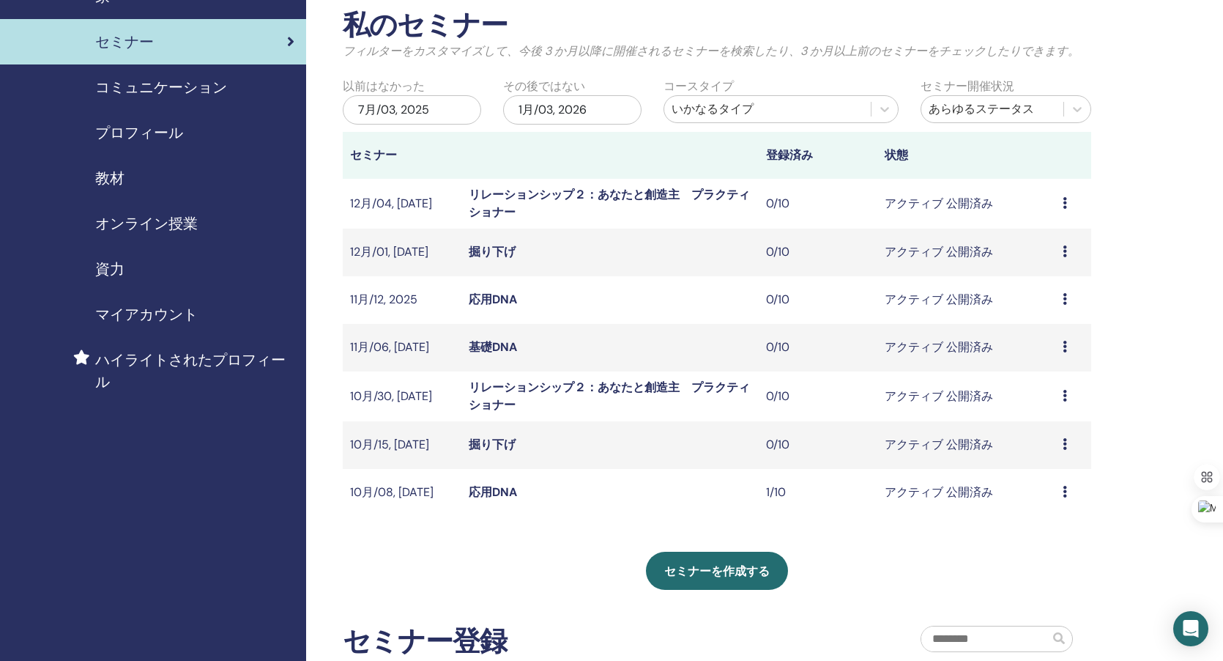
scroll to position [138, 0]
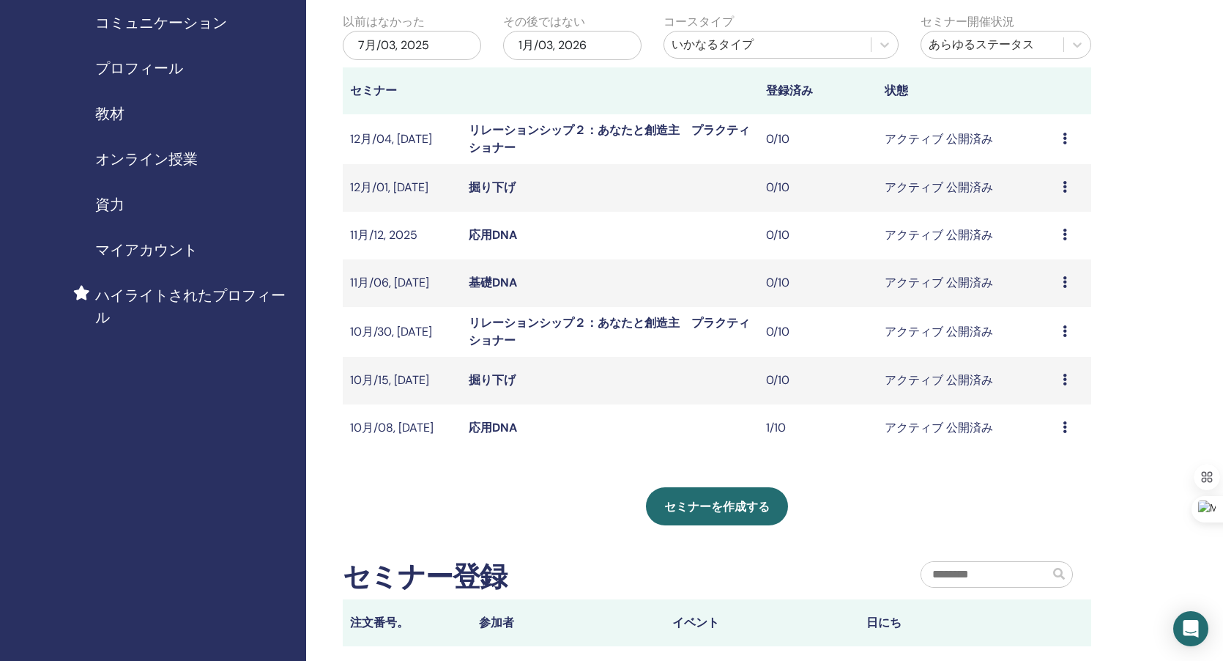
click at [1067, 432] on icon at bounding box center [1065, 427] width 4 height 12
click at [1056, 441] on link "プレビュー" at bounding box center [1045, 443] width 59 height 15
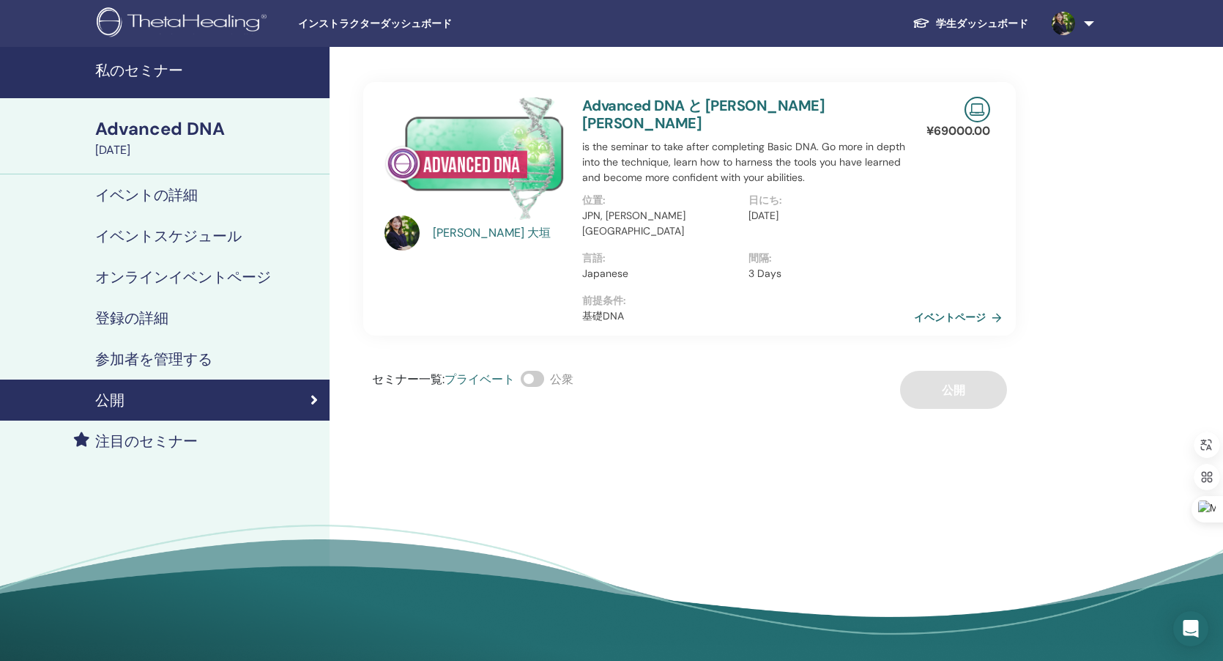
click at [541, 371] on span at bounding box center [532, 379] width 23 height 16
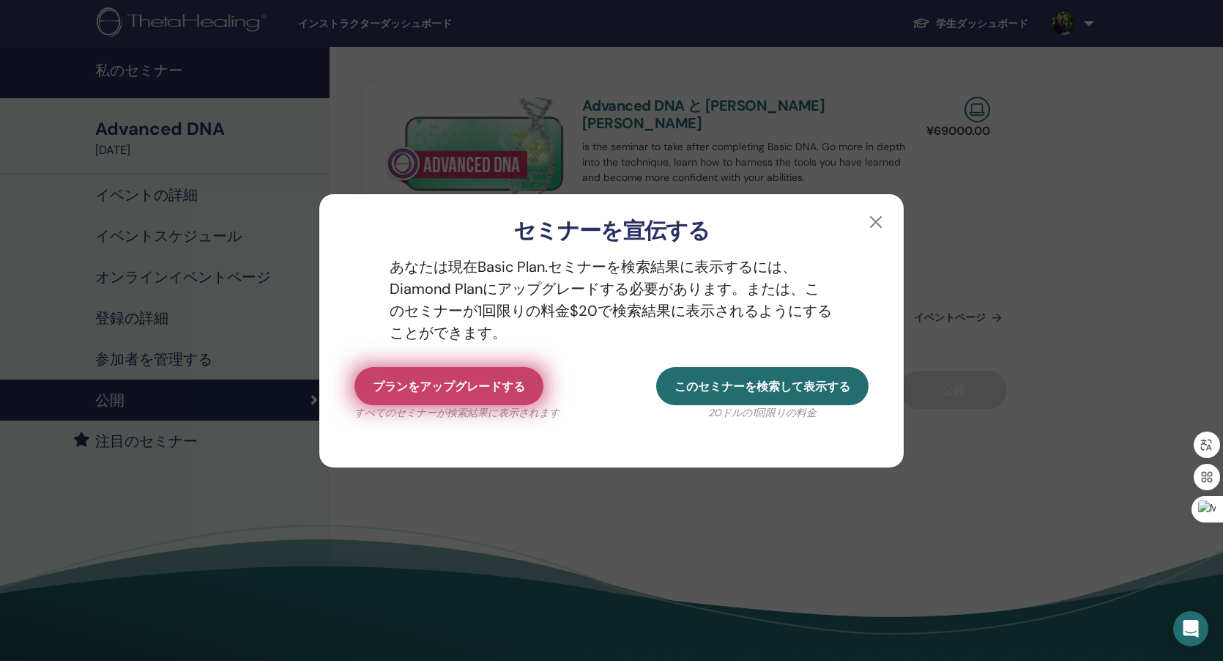
click at [506, 385] on span "プランをアップグレードする" at bounding box center [449, 386] width 152 height 15
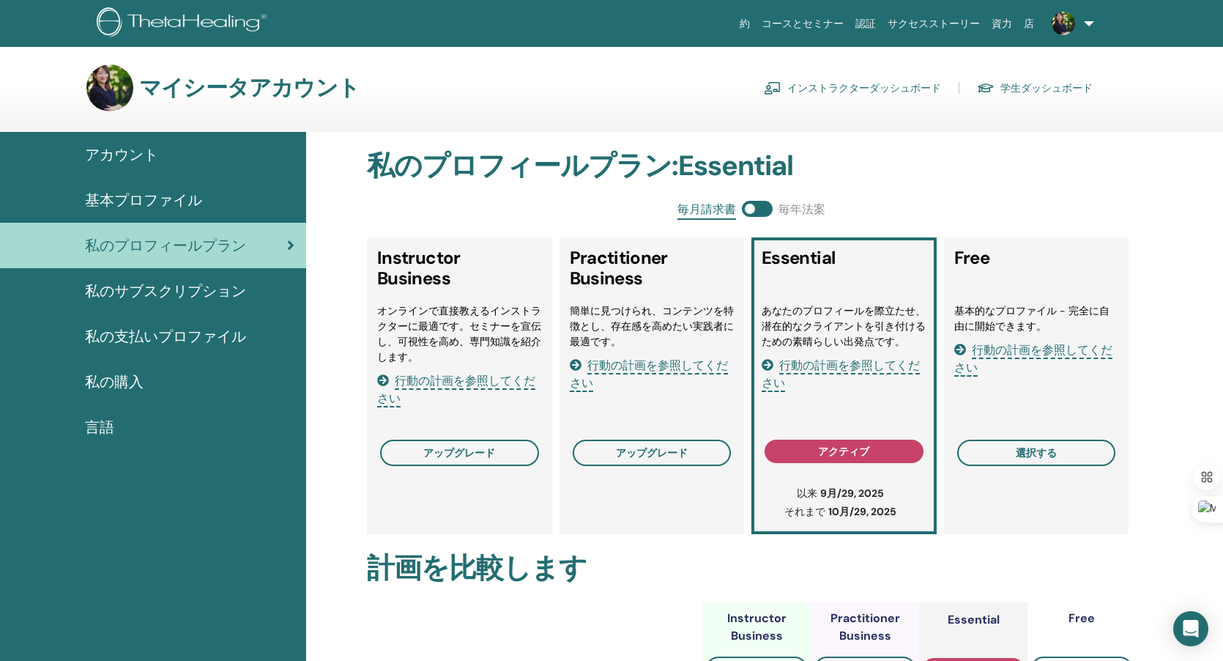
click at [882, 86] on link "インストラクターダッシュボード" at bounding box center [852, 87] width 177 height 23
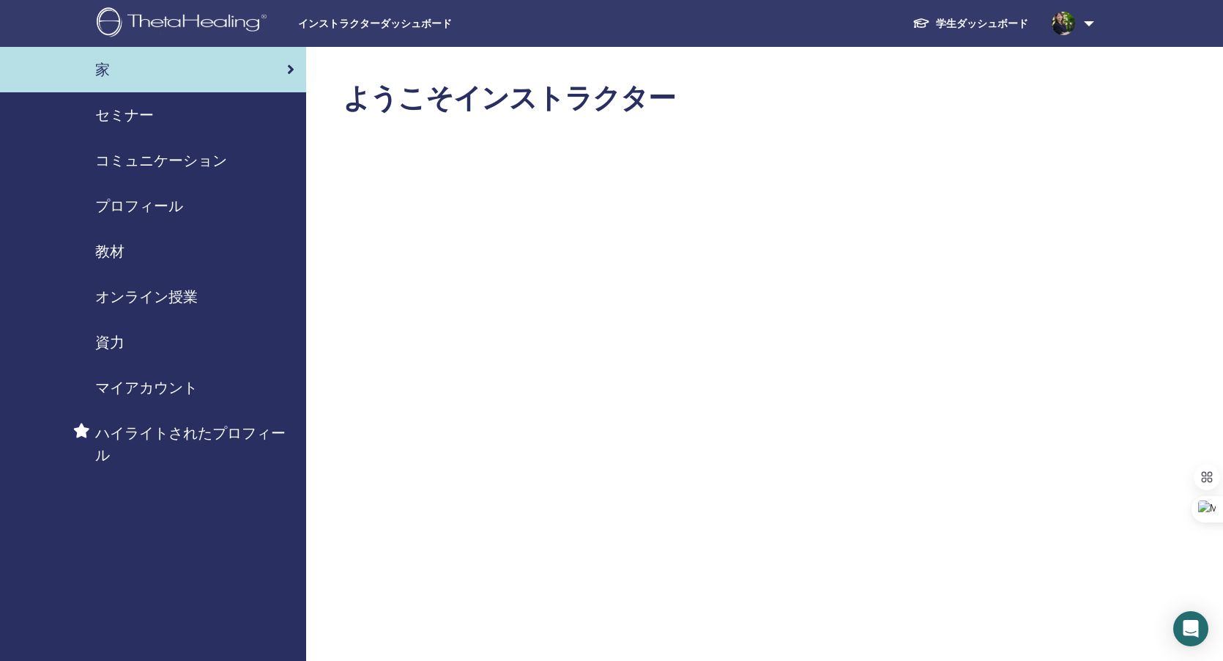
click at [139, 431] on span "ハイライトされたプロフィール" at bounding box center [194, 444] width 199 height 44
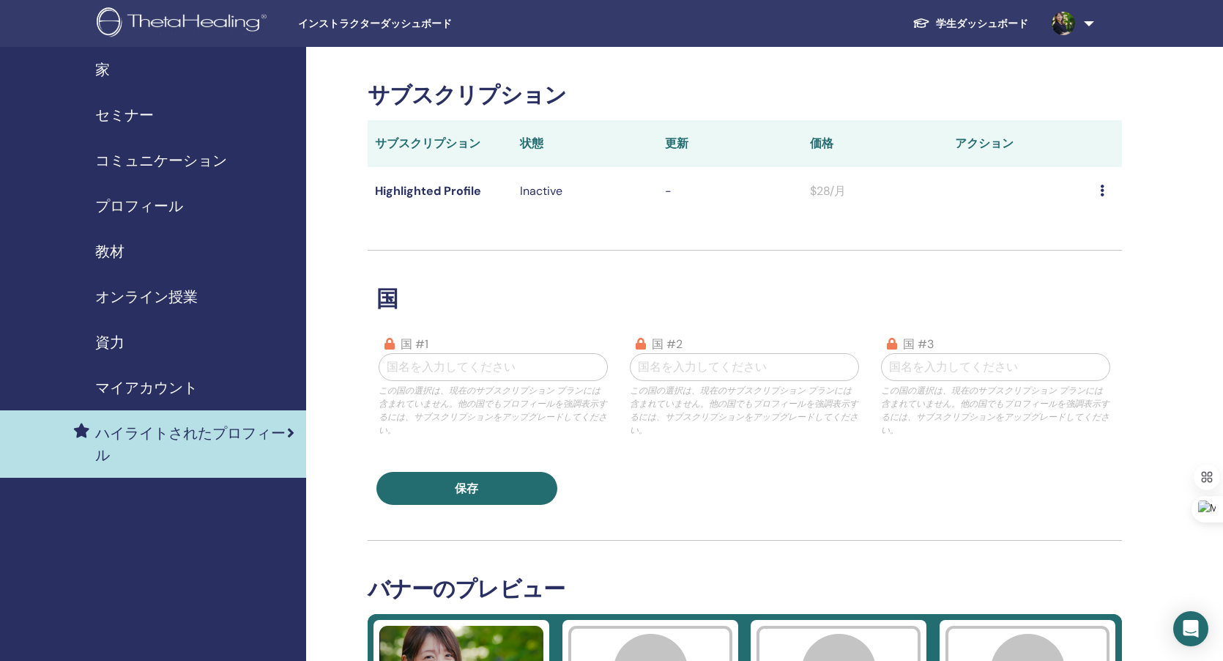
click at [151, 114] on span "セミナー" at bounding box center [124, 115] width 59 height 22
